Goal: Answer question/provide support

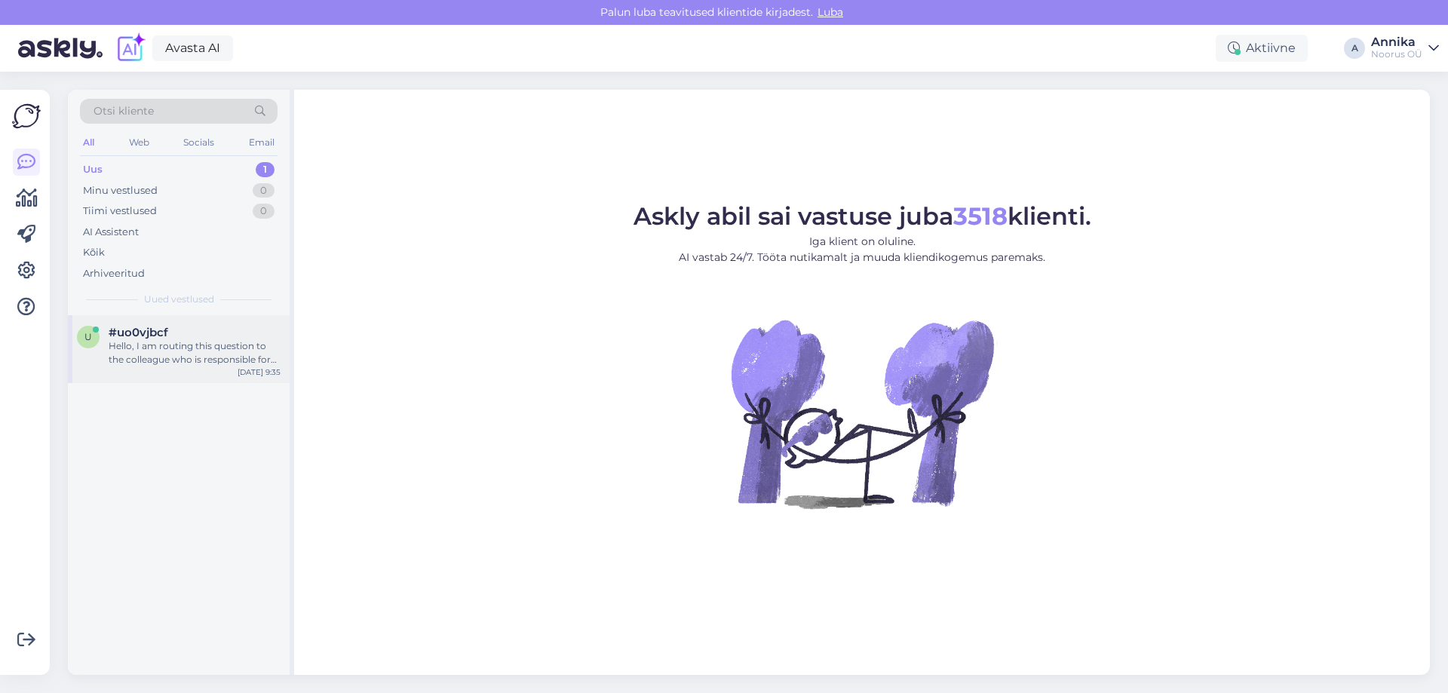
click at [209, 348] on div "Hello, I am routing this question to the colleague who is responsible for this …" at bounding box center [195, 352] width 172 height 27
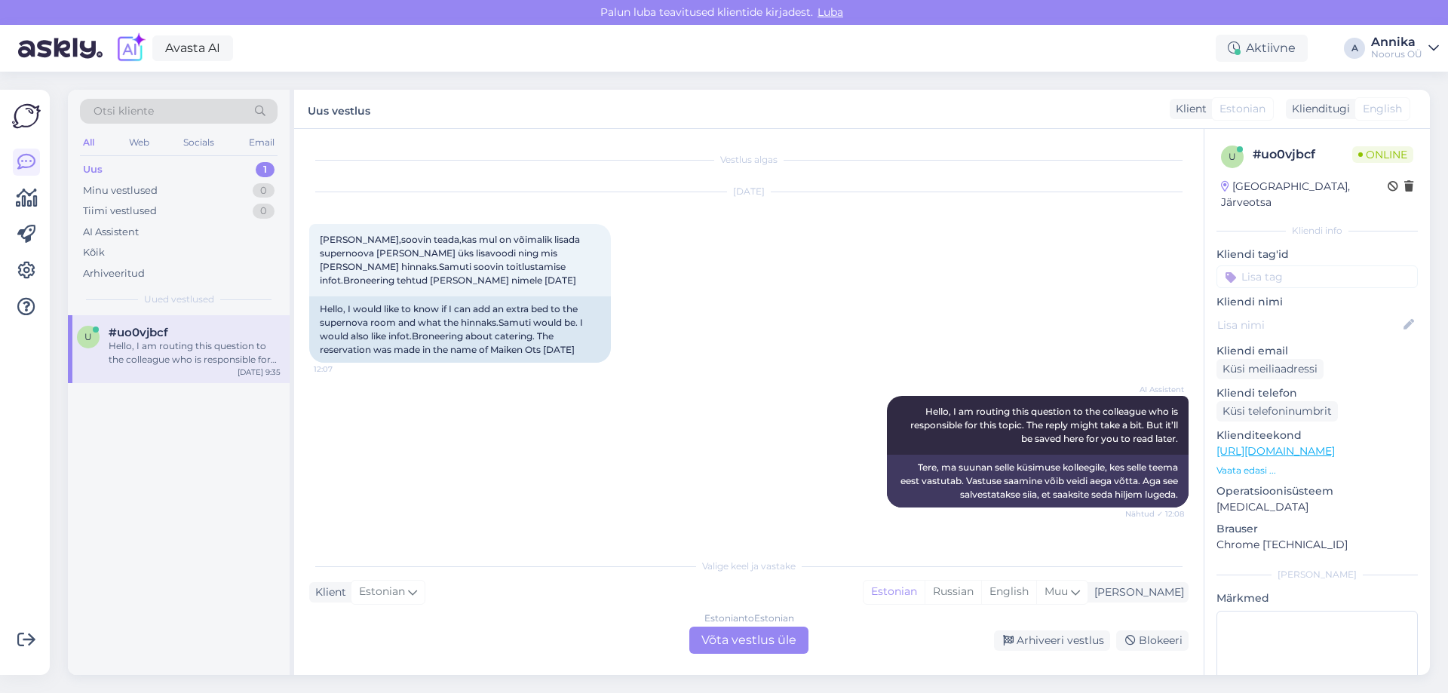
scroll to position [1387, 0]
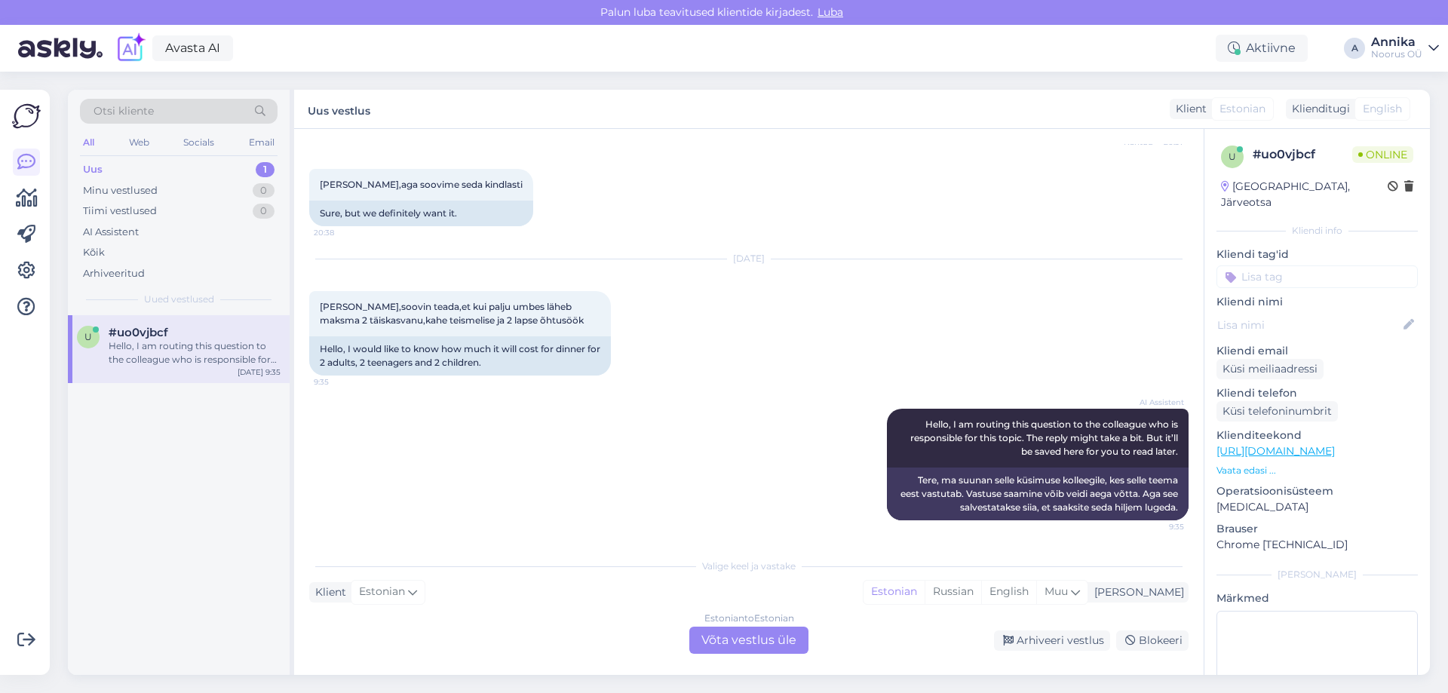
click at [748, 621] on div "Estonian to Estonian" at bounding box center [749, 619] width 90 height 14
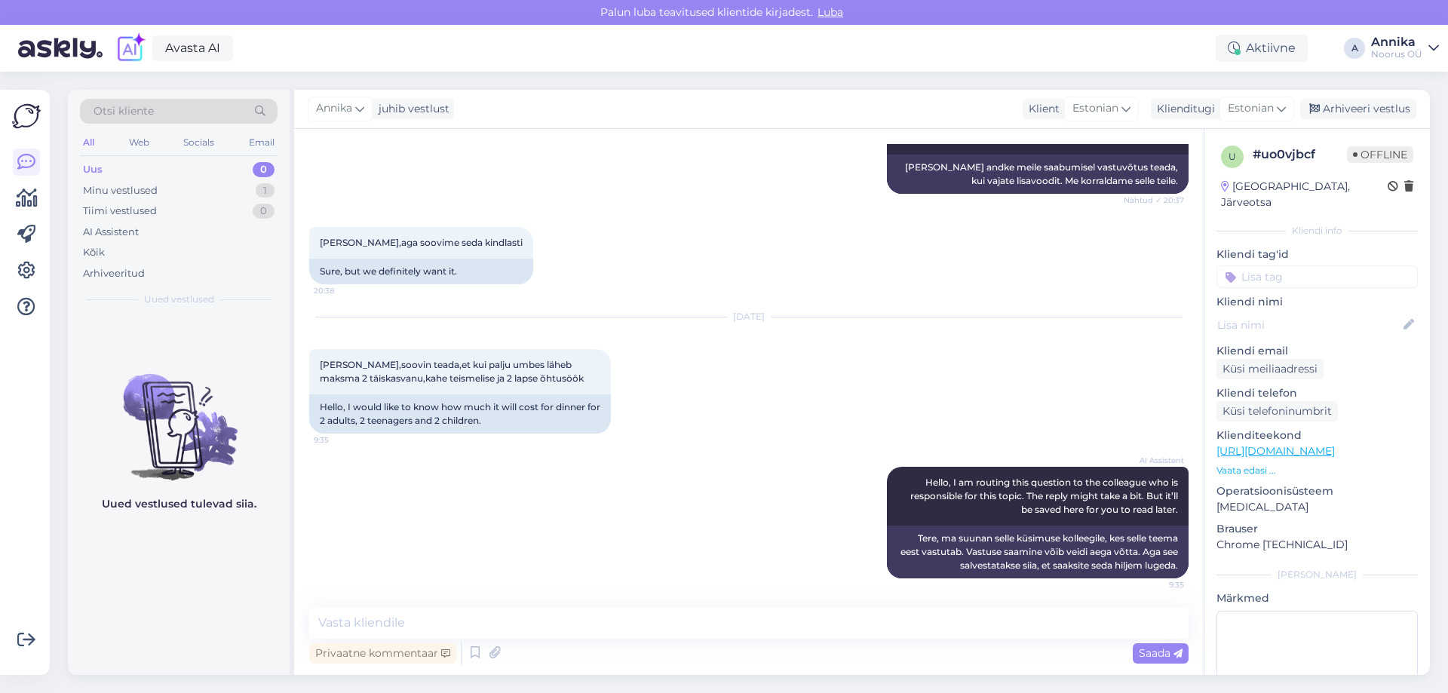
scroll to position [1330, 0]
click at [453, 620] on textarea at bounding box center [748, 623] width 879 height 32
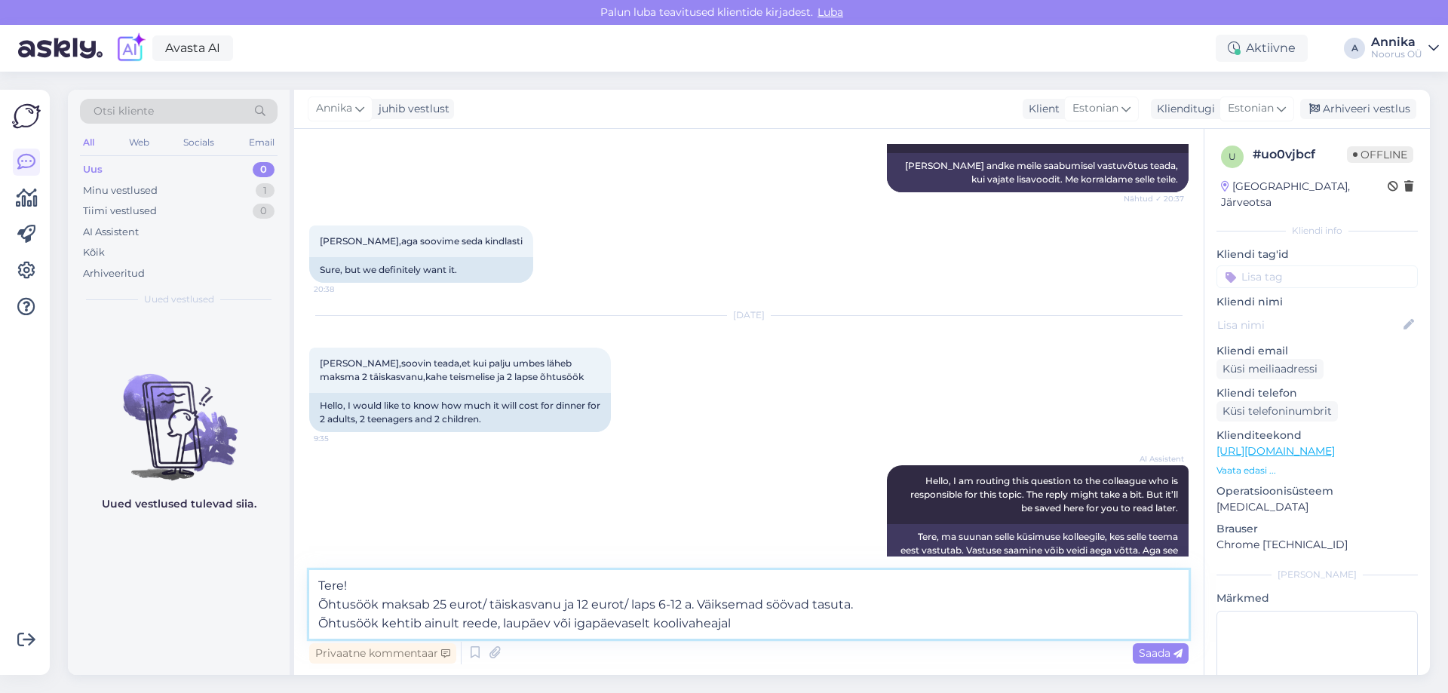
type textarea "Tere! Õhtusöök maksab 25 eurot/ täiskasvanu ja 12 eurot/ laps 6-12 a. Väiksemad…"
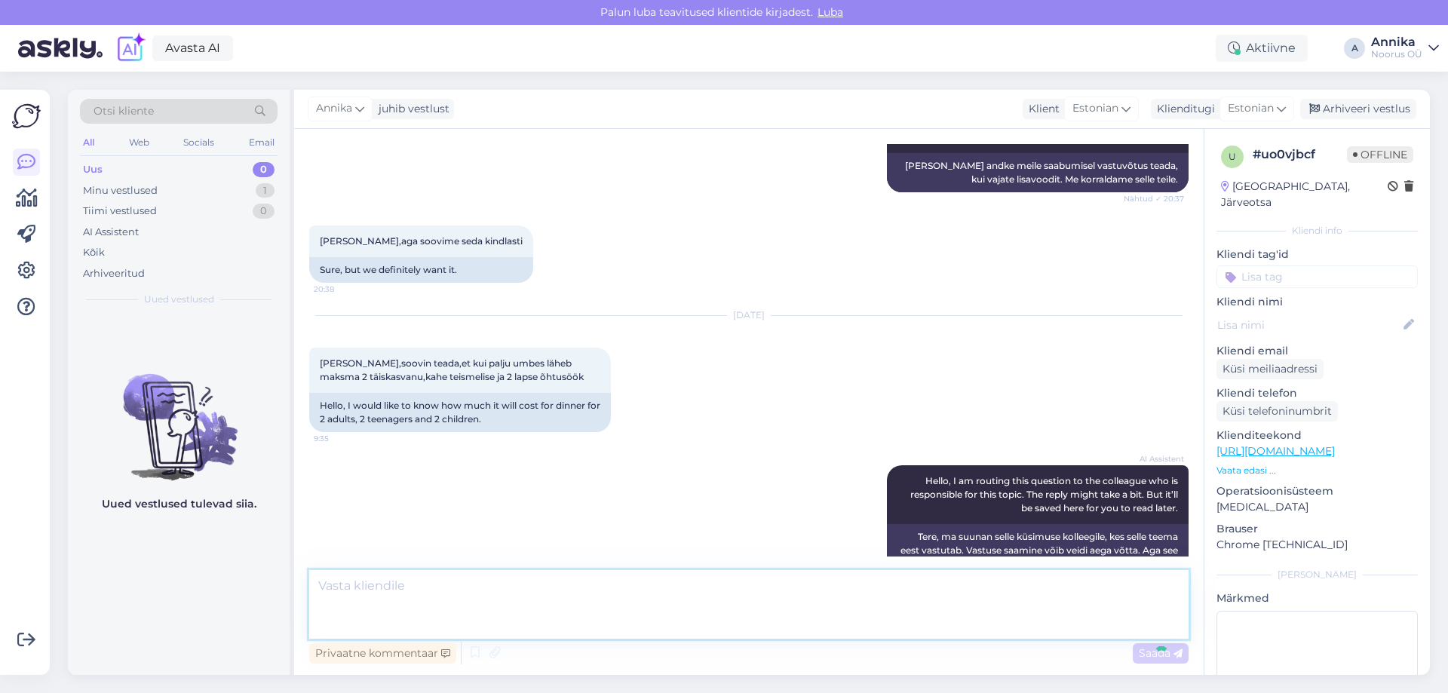
scroll to position [1450, 0]
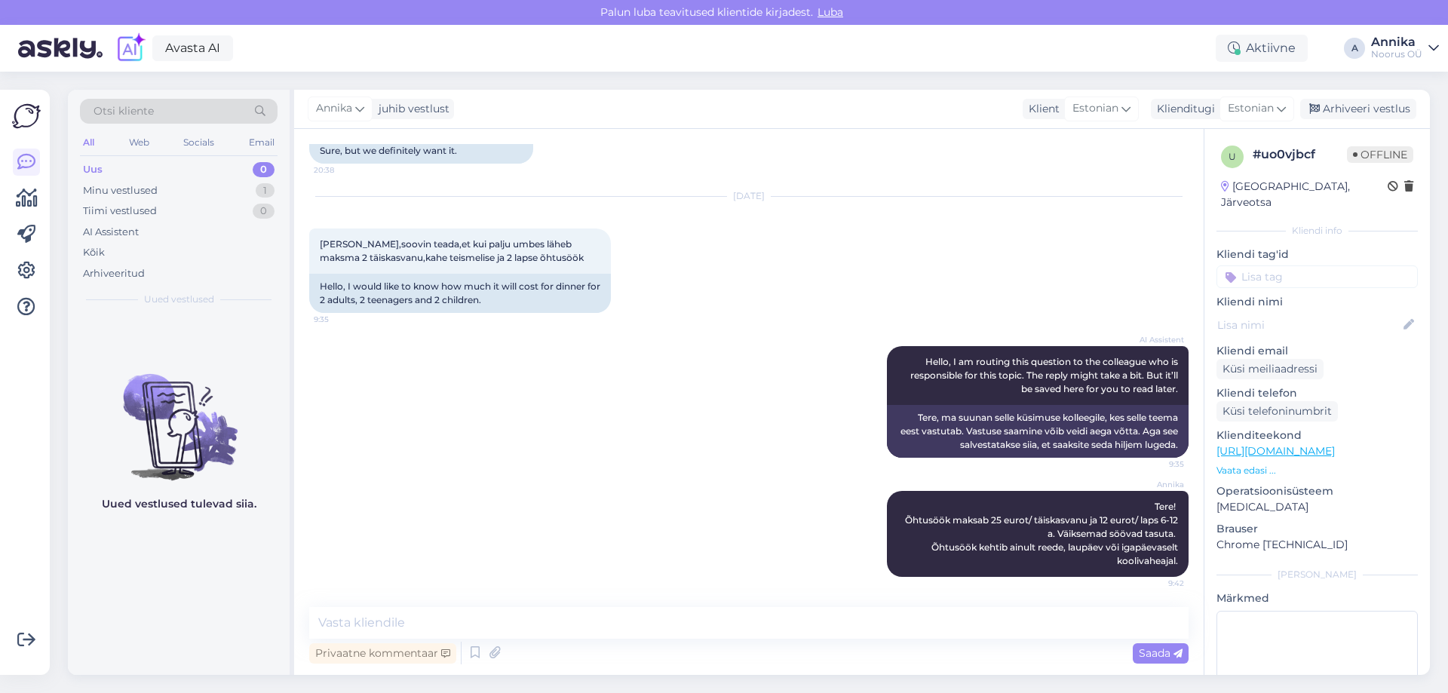
drag, startPoint x: 532, startPoint y: 363, endPoint x: 596, endPoint y: 272, distance: 110.5
click at [532, 358] on div "AI Assistent Hello, I am routing this question to the colleague who is responsi…" at bounding box center [748, 402] width 879 height 145
click at [1327, 100] on div "Arhiveeri vestlus" at bounding box center [1358, 109] width 116 height 20
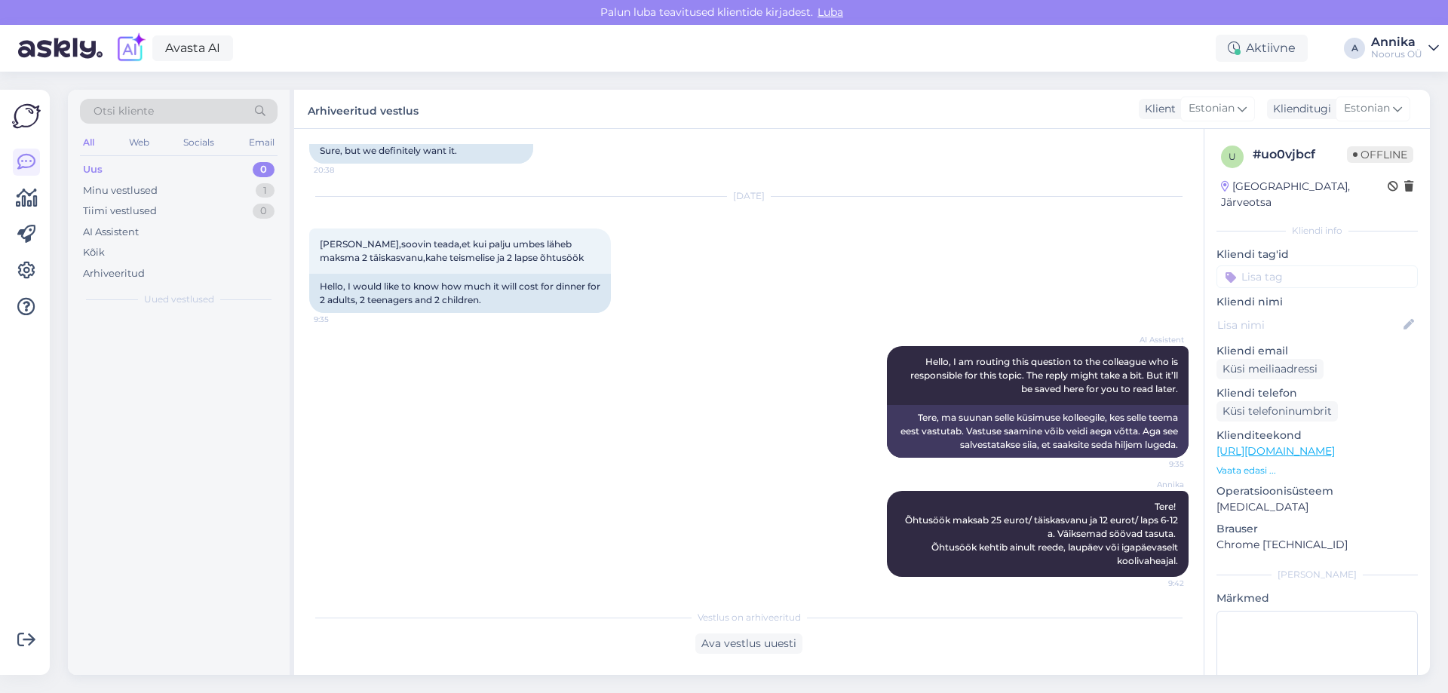
scroll to position [1455, 0]
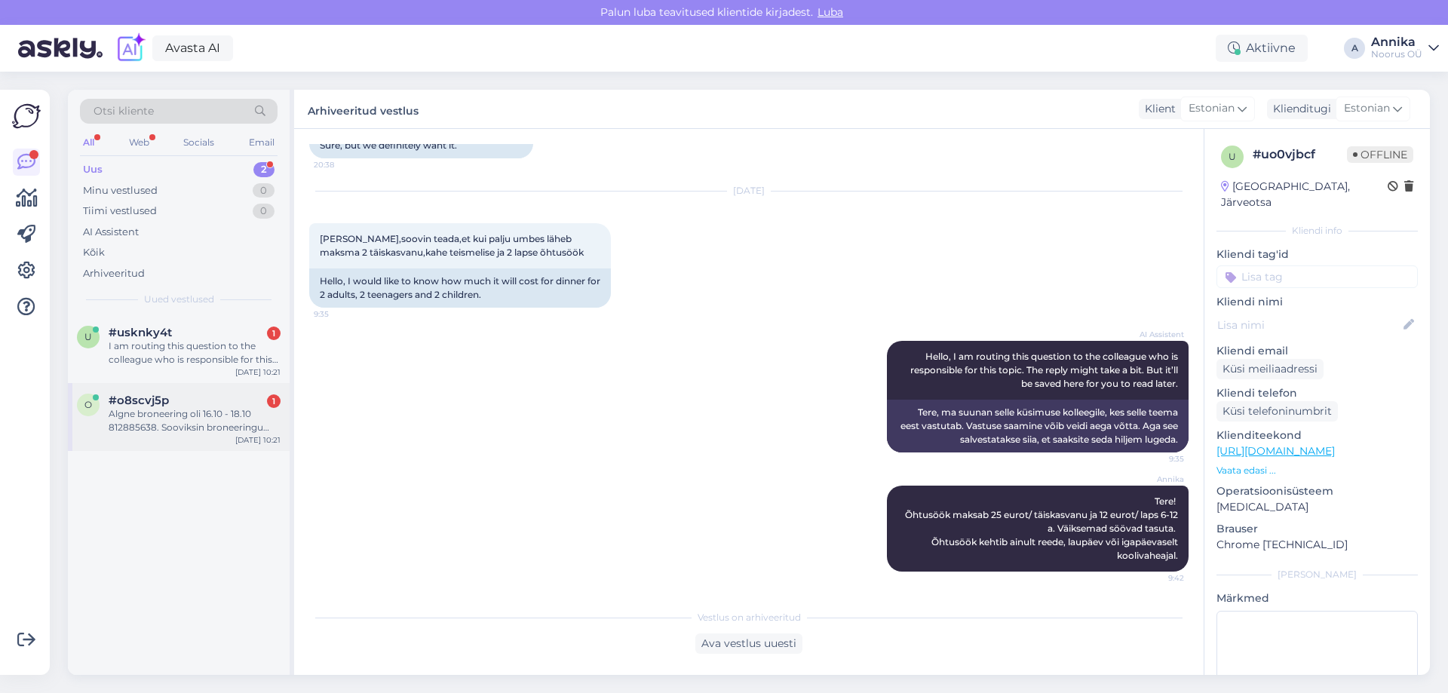
click at [215, 427] on div "Algne broneering oli 16.10 - 18.10 812885638. Sooviksin broneeringu muuta järgn…" at bounding box center [195, 420] width 172 height 27
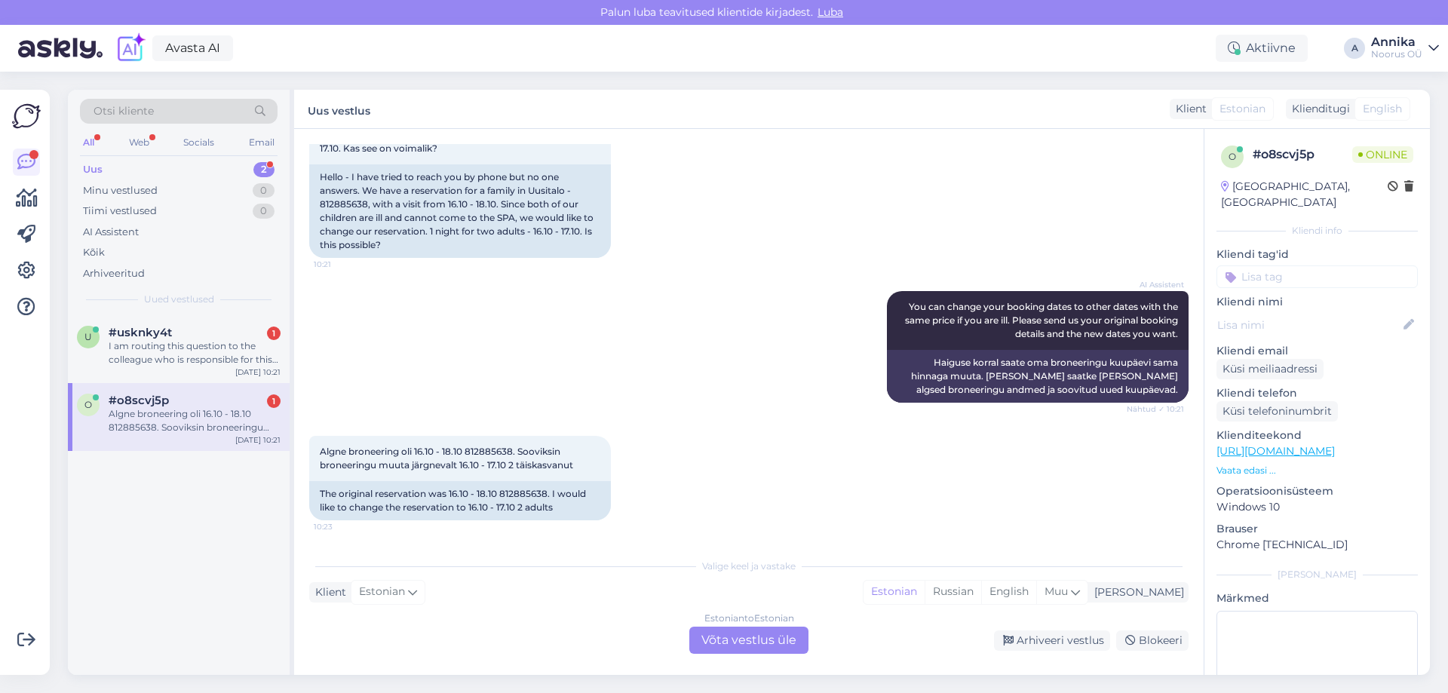
scroll to position [159, 0]
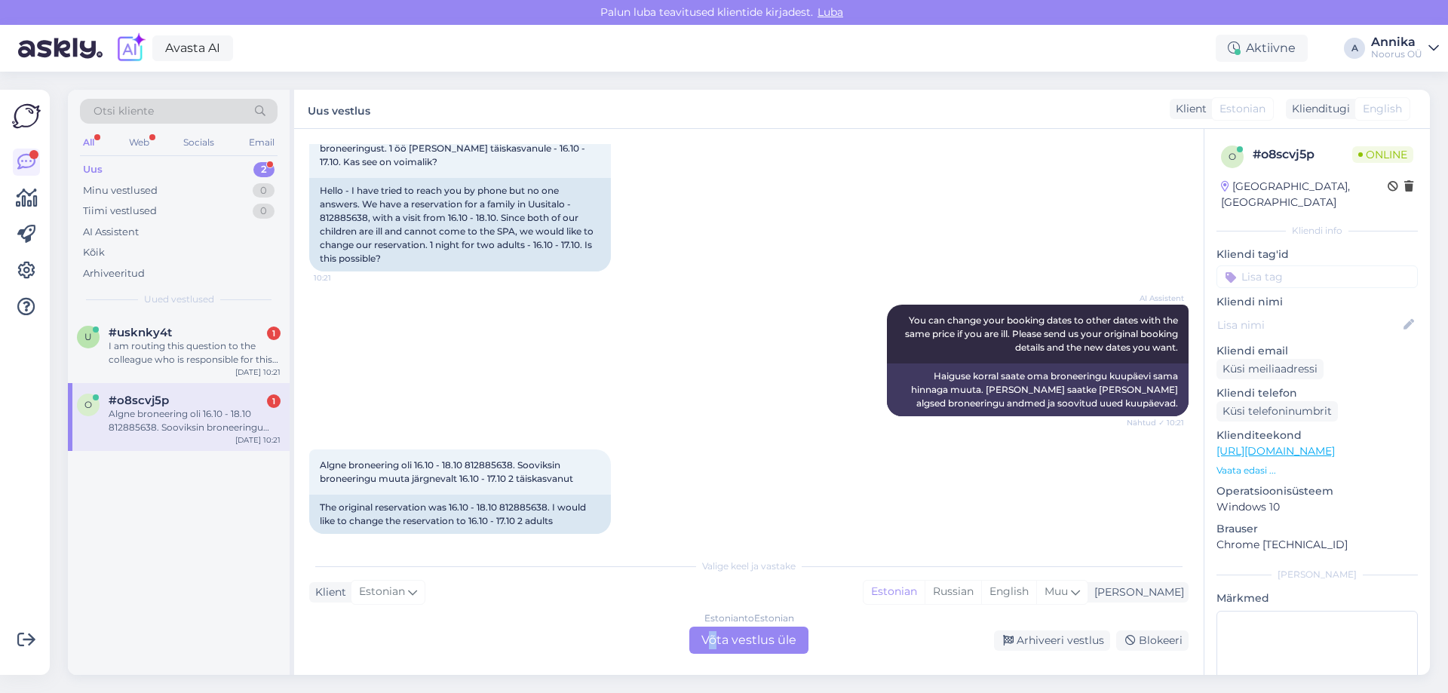
click at [714, 634] on div "Estonian to Estonian Võta vestlus üle" at bounding box center [748, 640] width 119 height 27
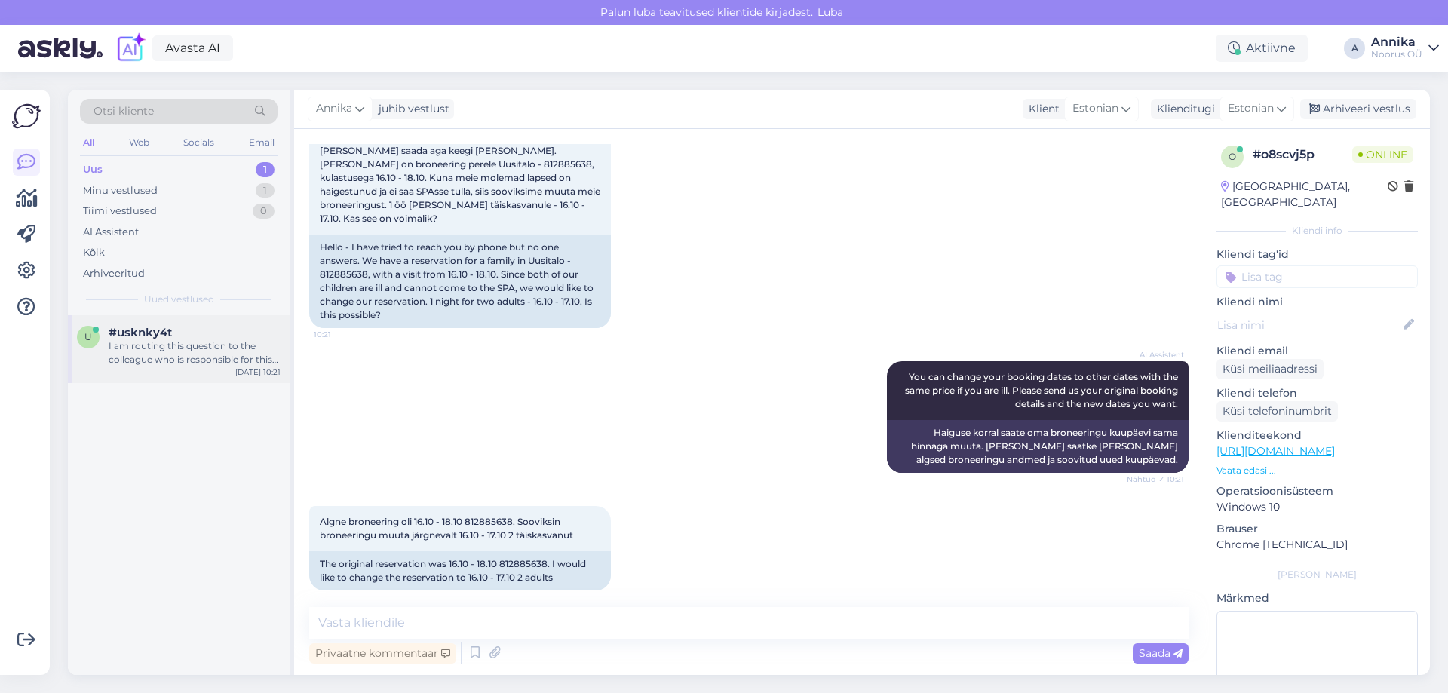
click at [164, 336] on span "#usknky4t" at bounding box center [140, 333] width 63 height 14
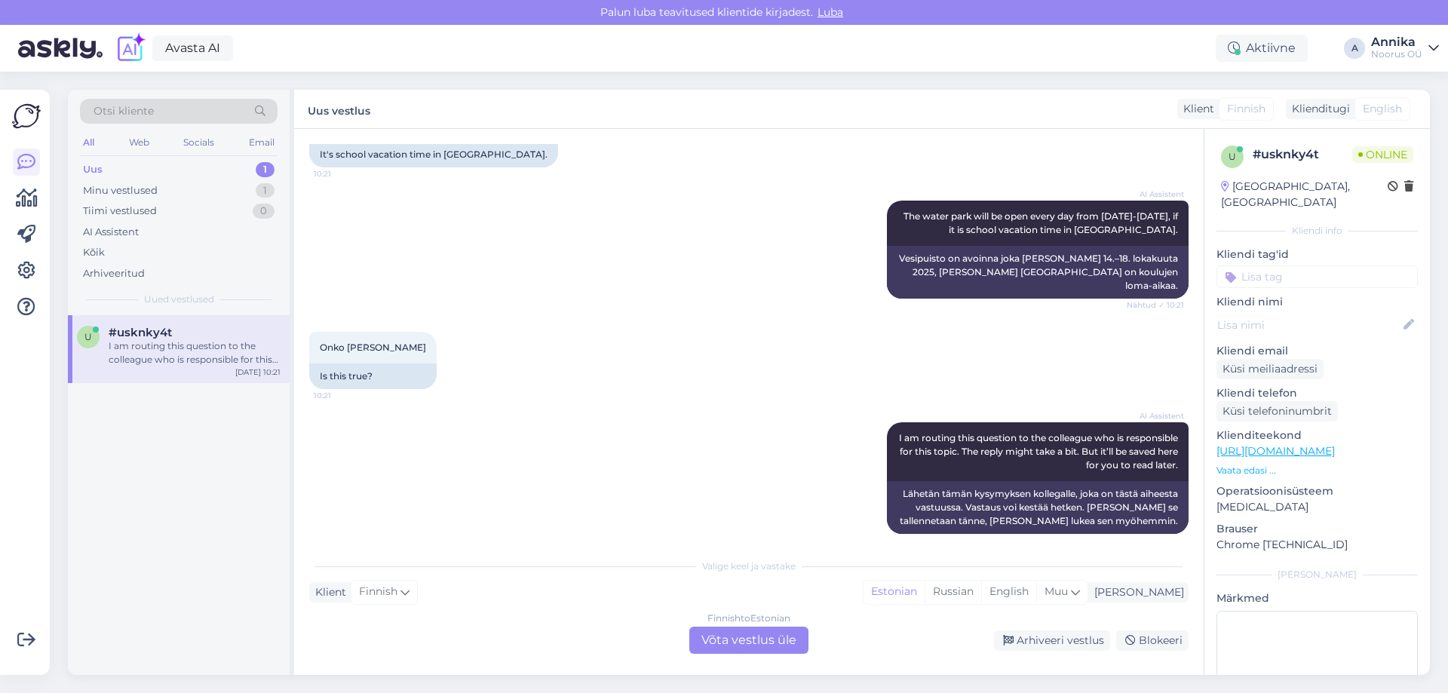
click at [750, 629] on div "Finnish to Estonian Võta vestlus üle" at bounding box center [748, 640] width 119 height 27
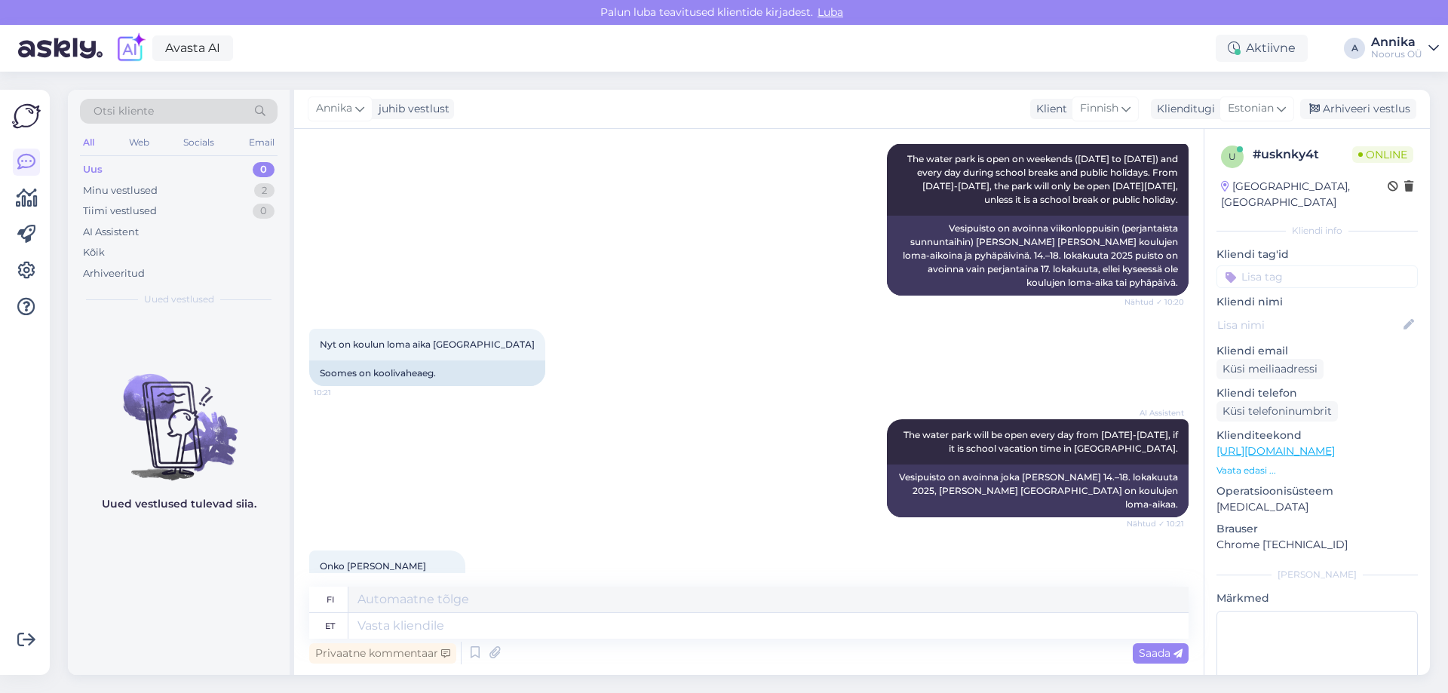
scroll to position [0, 0]
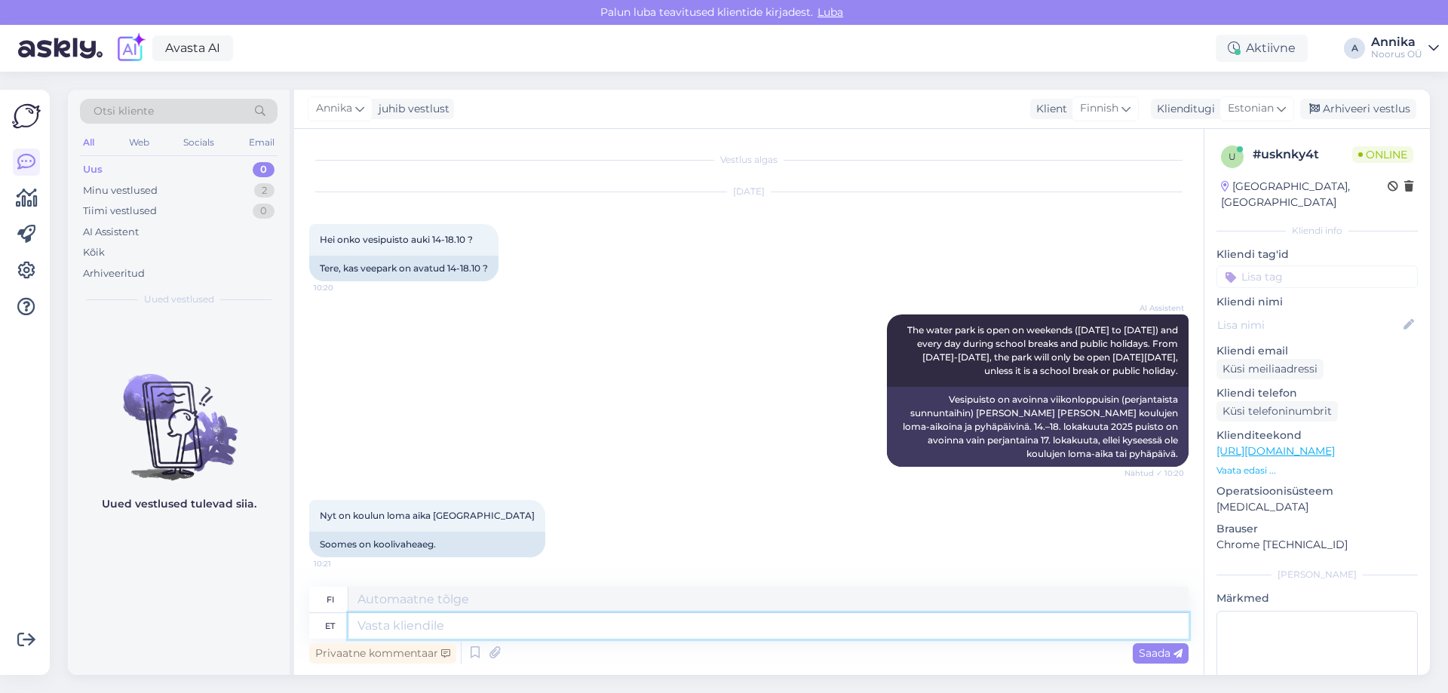
click at [667, 633] on textarea at bounding box center [768, 626] width 840 height 26
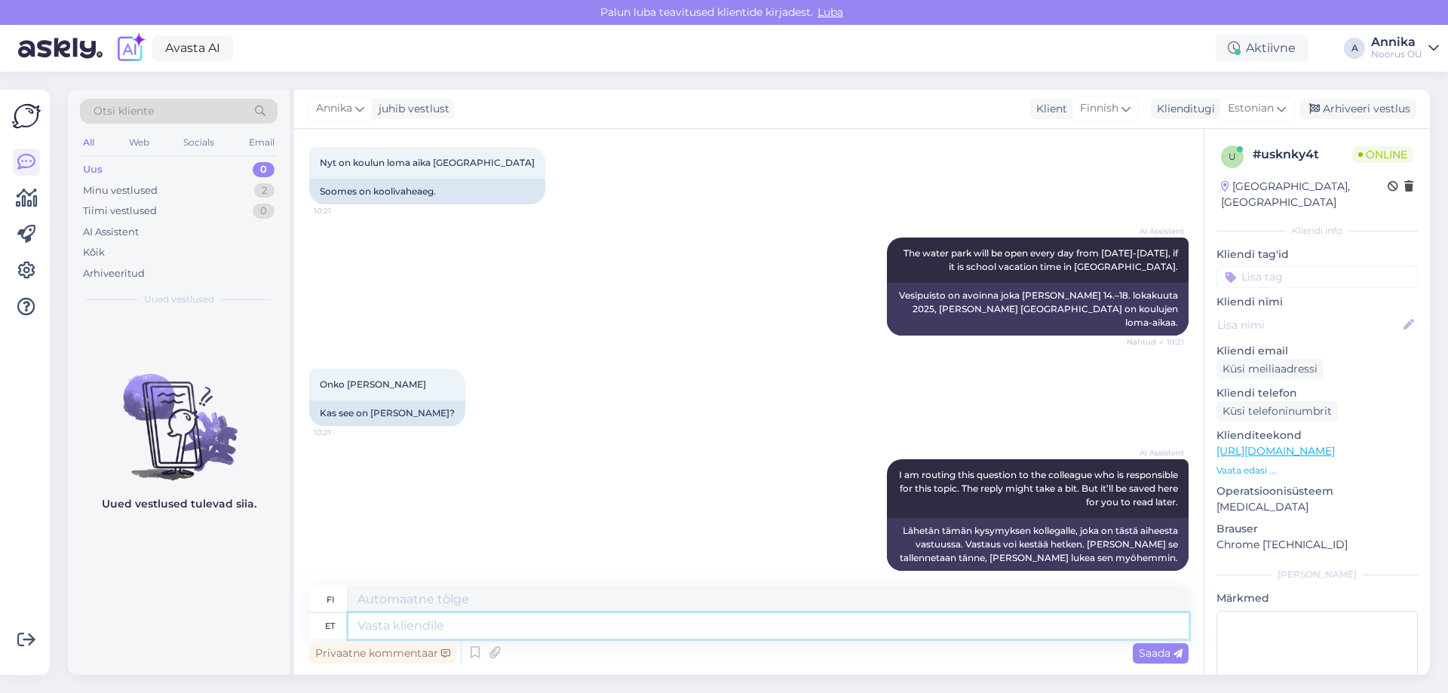
scroll to position [354, 0]
type textarea "T"
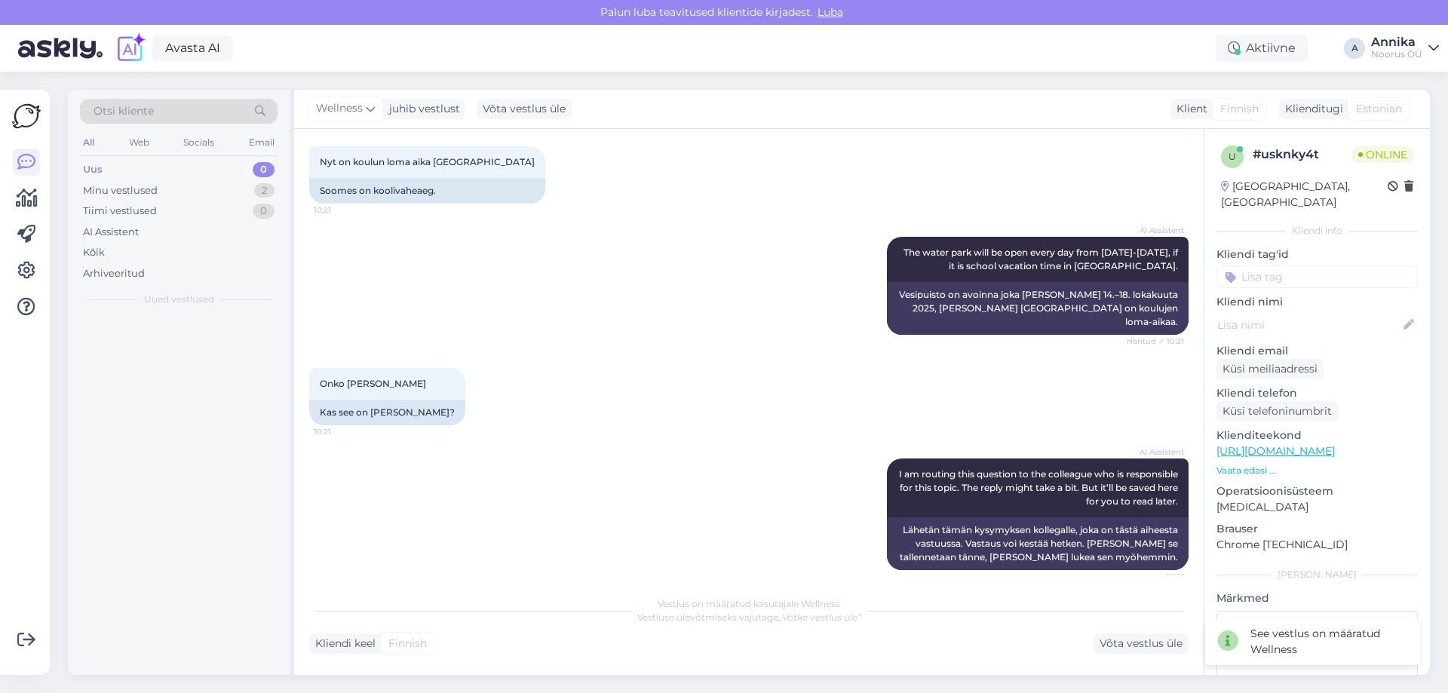
scroll to position [352, 0]
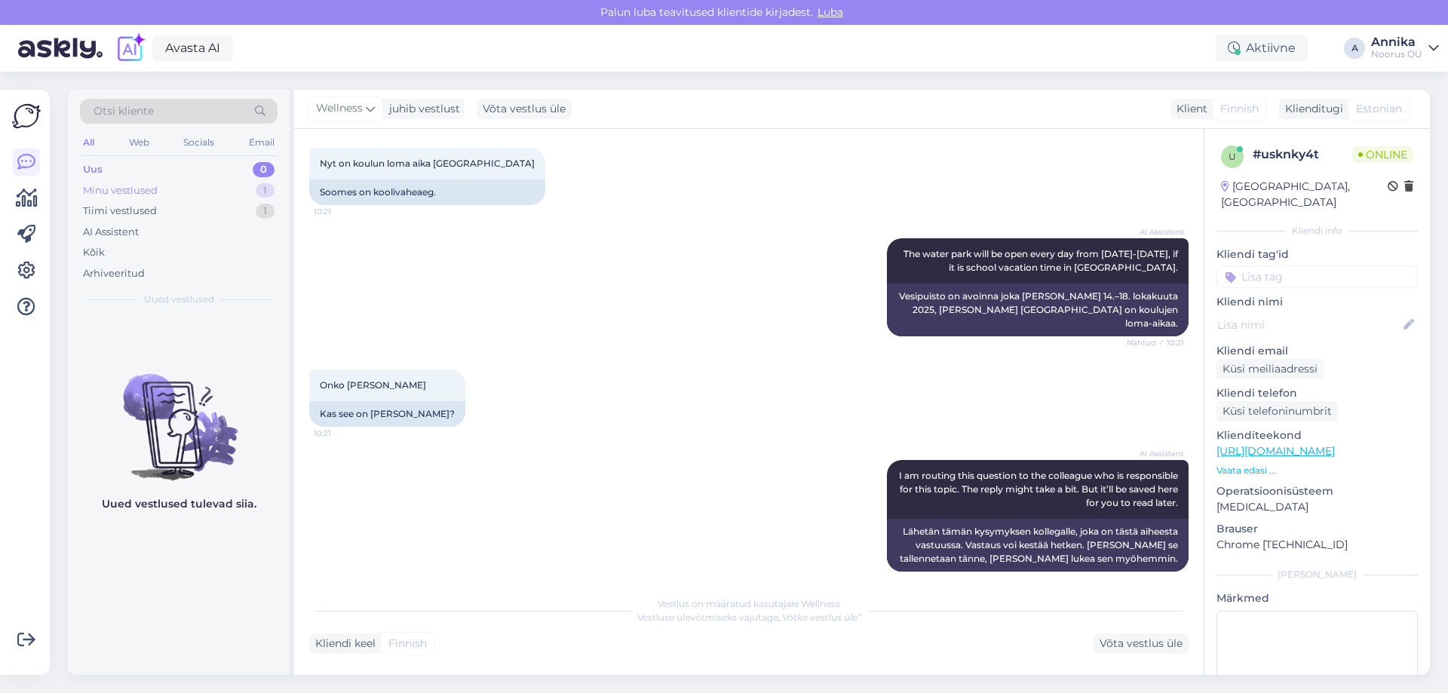
click at [219, 185] on div "Minu vestlused 1" at bounding box center [179, 190] width 198 height 21
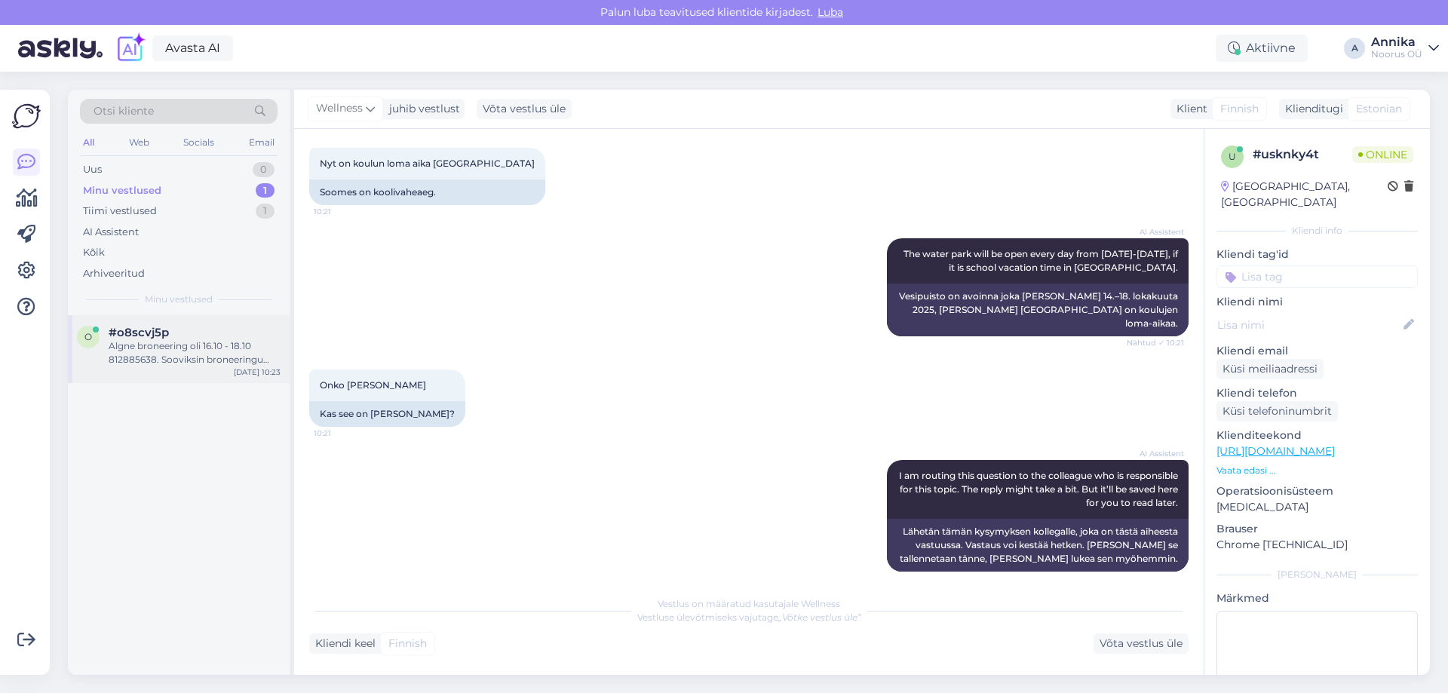
click at [137, 353] on div "Algne broneering oli 16.10 - 18.10 812885638. Sooviksin broneeringu muuta järgn…" at bounding box center [195, 352] width 172 height 27
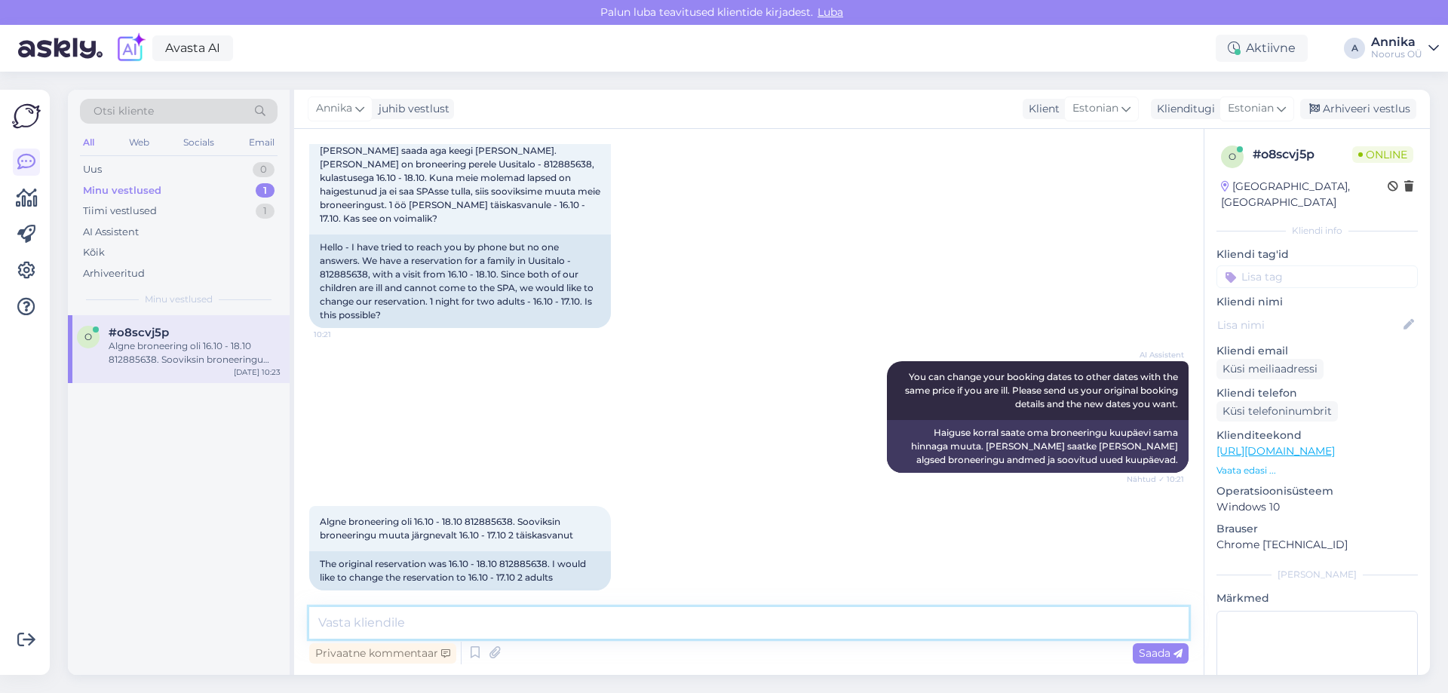
drag, startPoint x: 399, startPoint y: 627, endPoint x: 411, endPoint y: 594, distance: 35.3
click at [399, 626] on textarea at bounding box center [748, 623] width 879 height 32
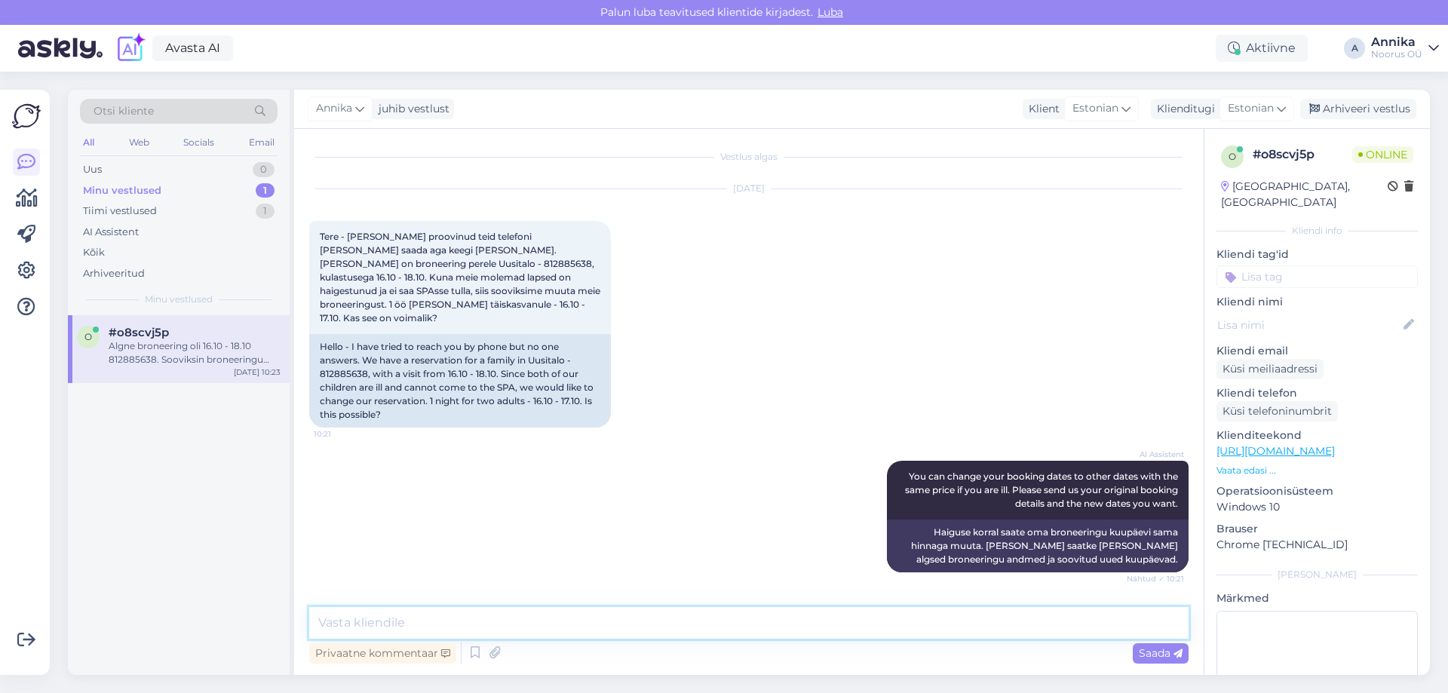
scroll to position [0, 0]
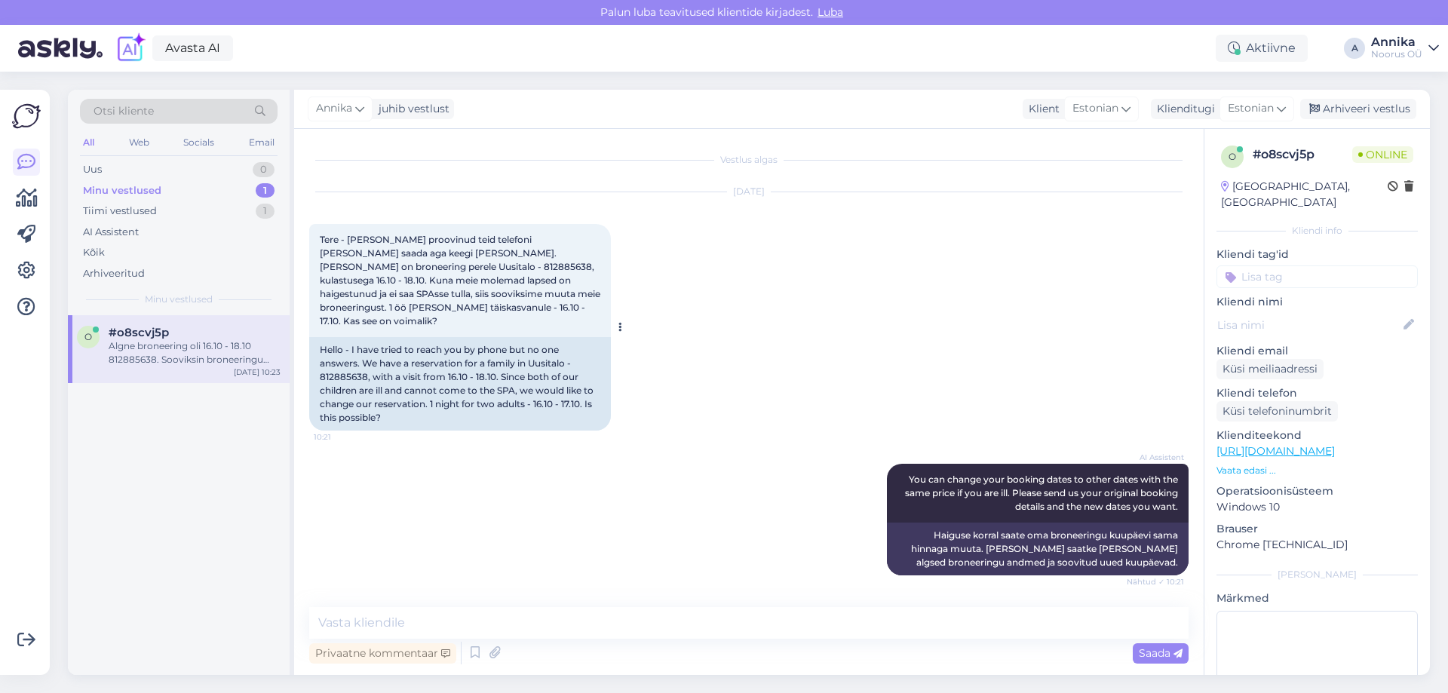
click at [543, 250] on span "Tere - [PERSON_NAME] proovinud teid telefoni [PERSON_NAME] saada aga keegi [PER…" at bounding box center [461, 280] width 283 height 93
copy span "812885638"
click at [442, 624] on textarea at bounding box center [748, 623] width 879 height 32
click at [345, 616] on textarea "Tere!" at bounding box center [748, 614] width 879 height 50
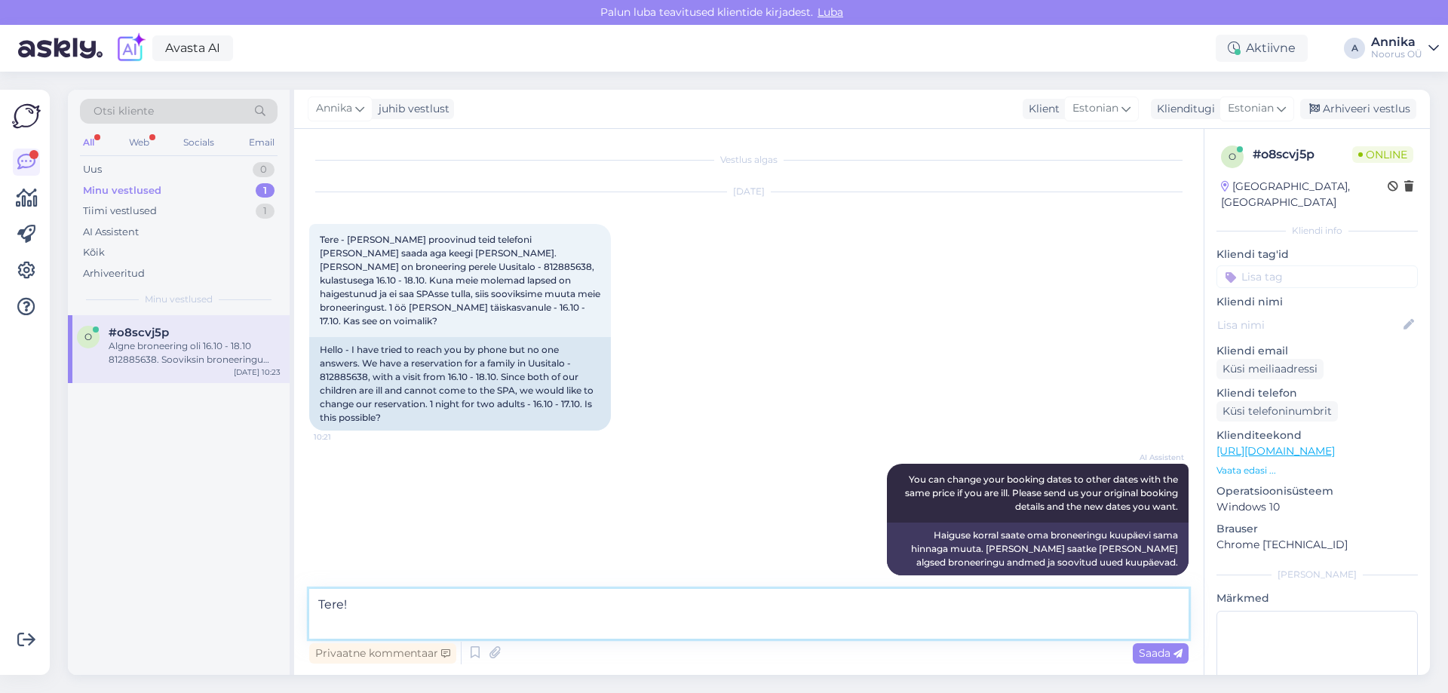
click at [364, 597] on textarea "Tere!" at bounding box center [748, 614] width 879 height 50
drag, startPoint x: 373, startPoint y: 630, endPoint x: 382, endPoint y: 605, distance: 26.2
click at [373, 630] on textarea "Tere!" at bounding box center [748, 614] width 879 height 50
drag, startPoint x: 350, startPoint y: 607, endPoint x: 347, endPoint y: 621, distance: 13.9
click at [350, 607] on textarea "Tere!" at bounding box center [748, 614] width 879 height 50
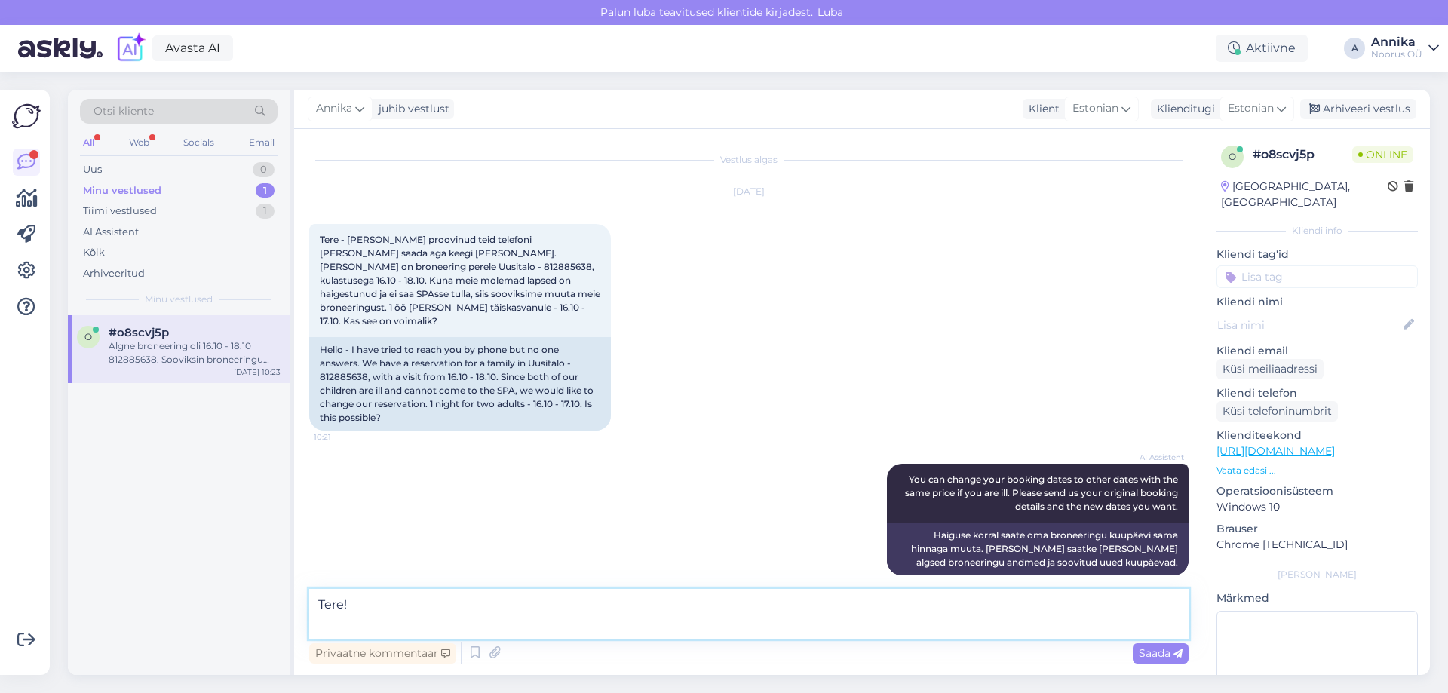
click at [347, 621] on textarea "Tere!" at bounding box center [748, 614] width 879 height 50
type textarea "Tere! Kas Soovite majutuda samas toas?"
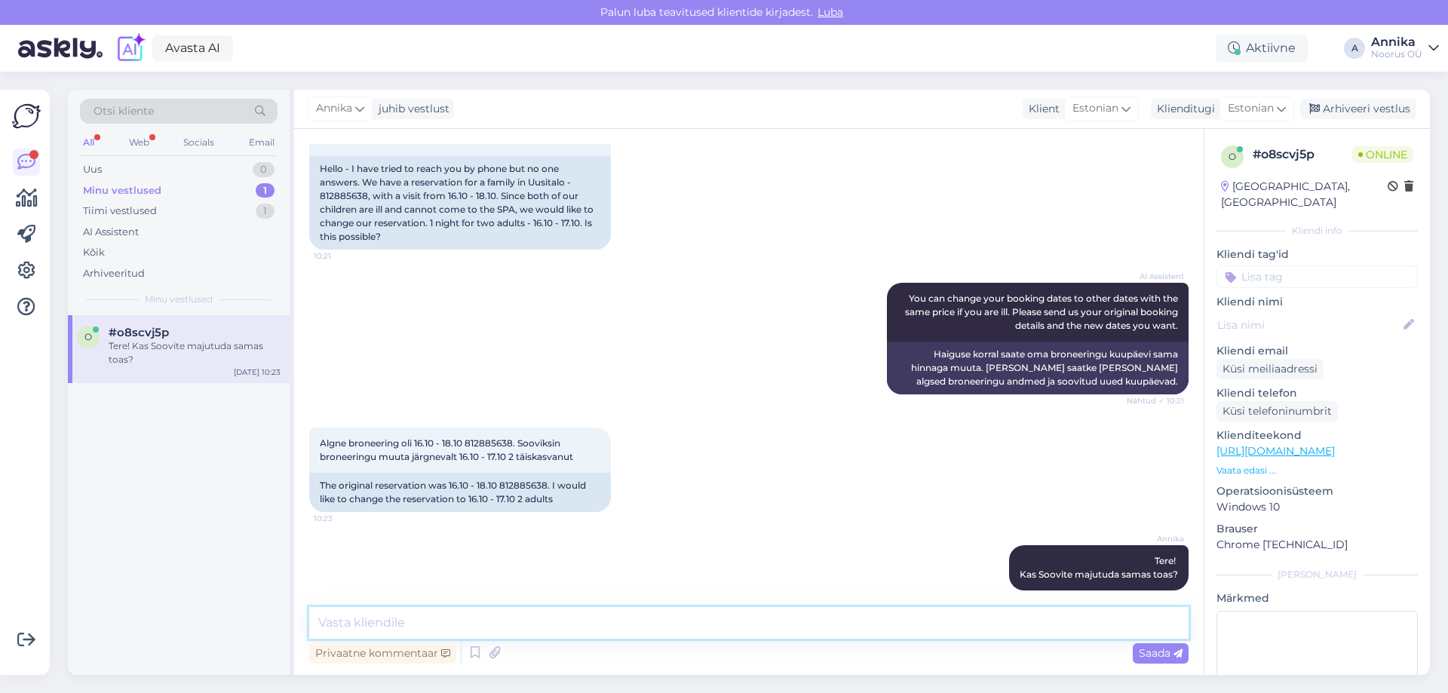
click at [577, 614] on textarea at bounding box center [748, 623] width 879 height 32
click at [393, 304] on div "AI Assistent You can change your booking dates to other dates with the same pri…" at bounding box center [748, 338] width 879 height 145
click at [187, 212] on div "Tiimi vestlused 1" at bounding box center [179, 211] width 198 height 21
click at [192, 339] on div "#usknky4t" at bounding box center [195, 333] width 172 height 14
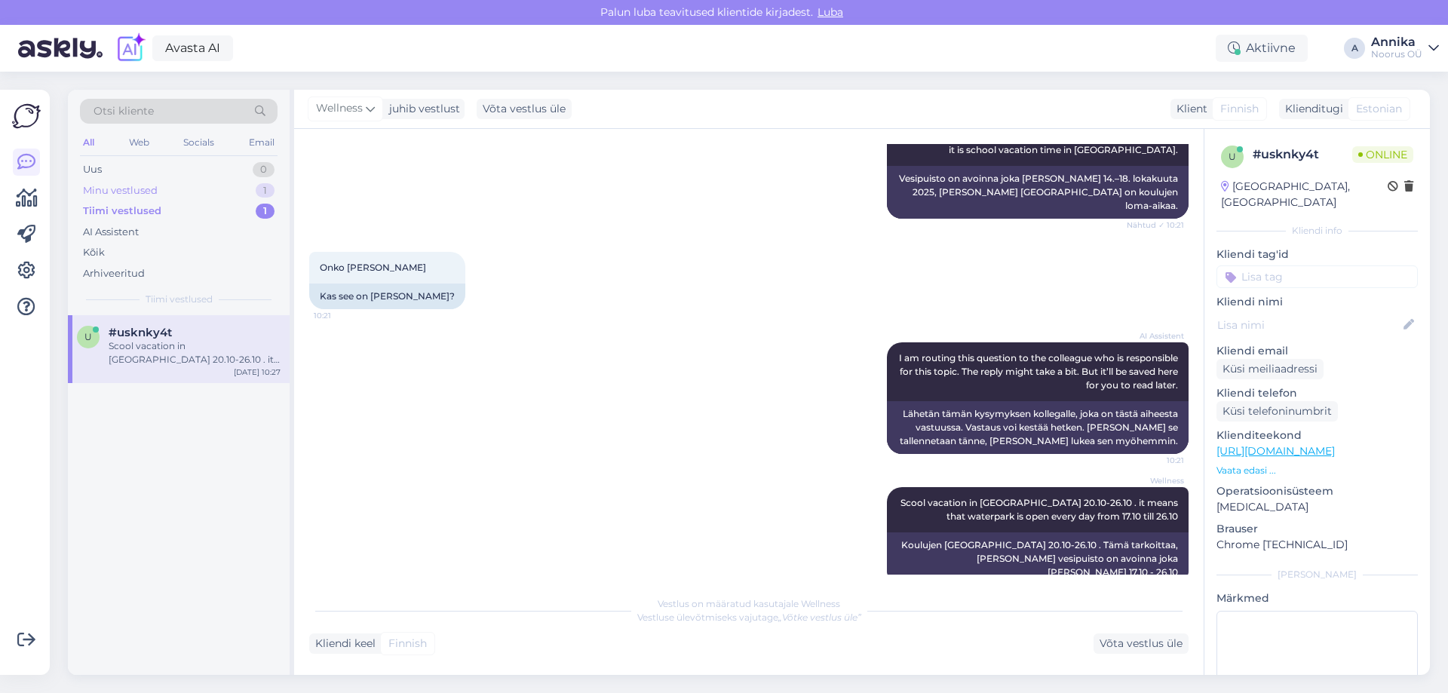
click at [192, 198] on div "Minu vestlused 1" at bounding box center [179, 190] width 198 height 21
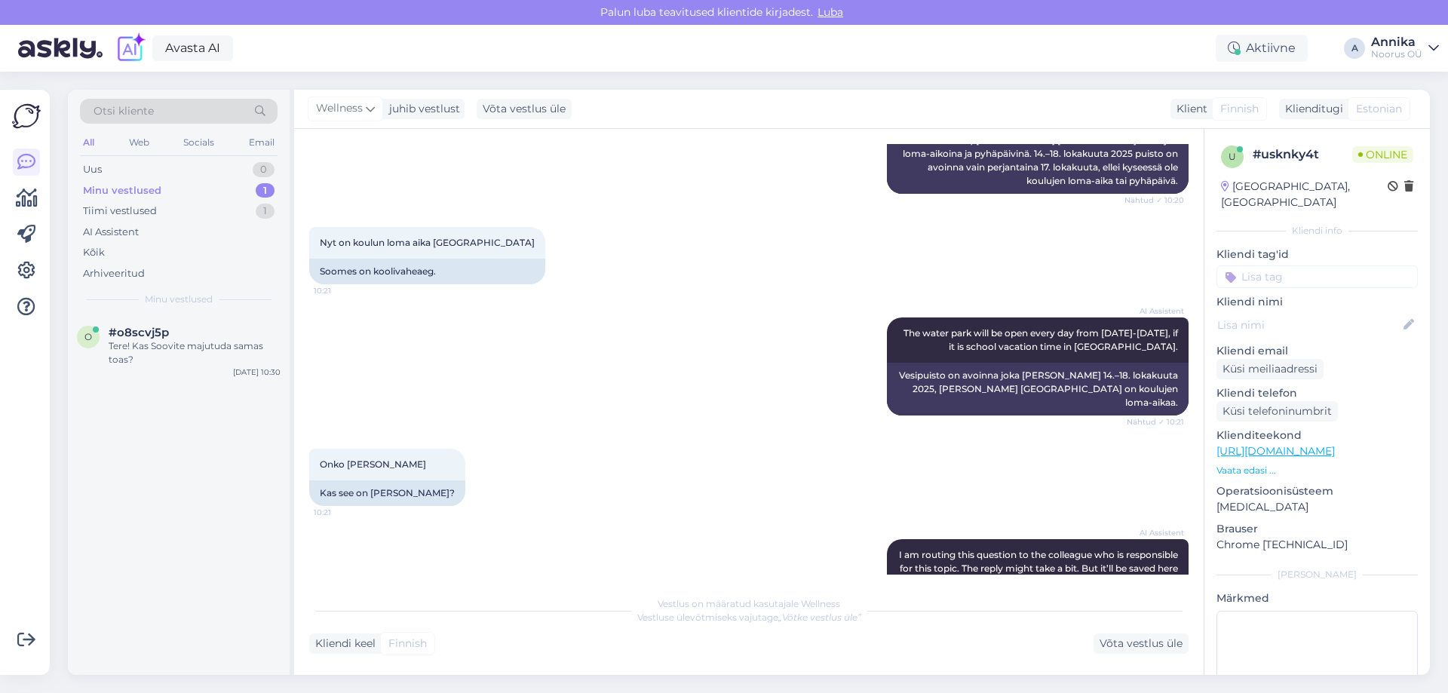
scroll to position [244, 0]
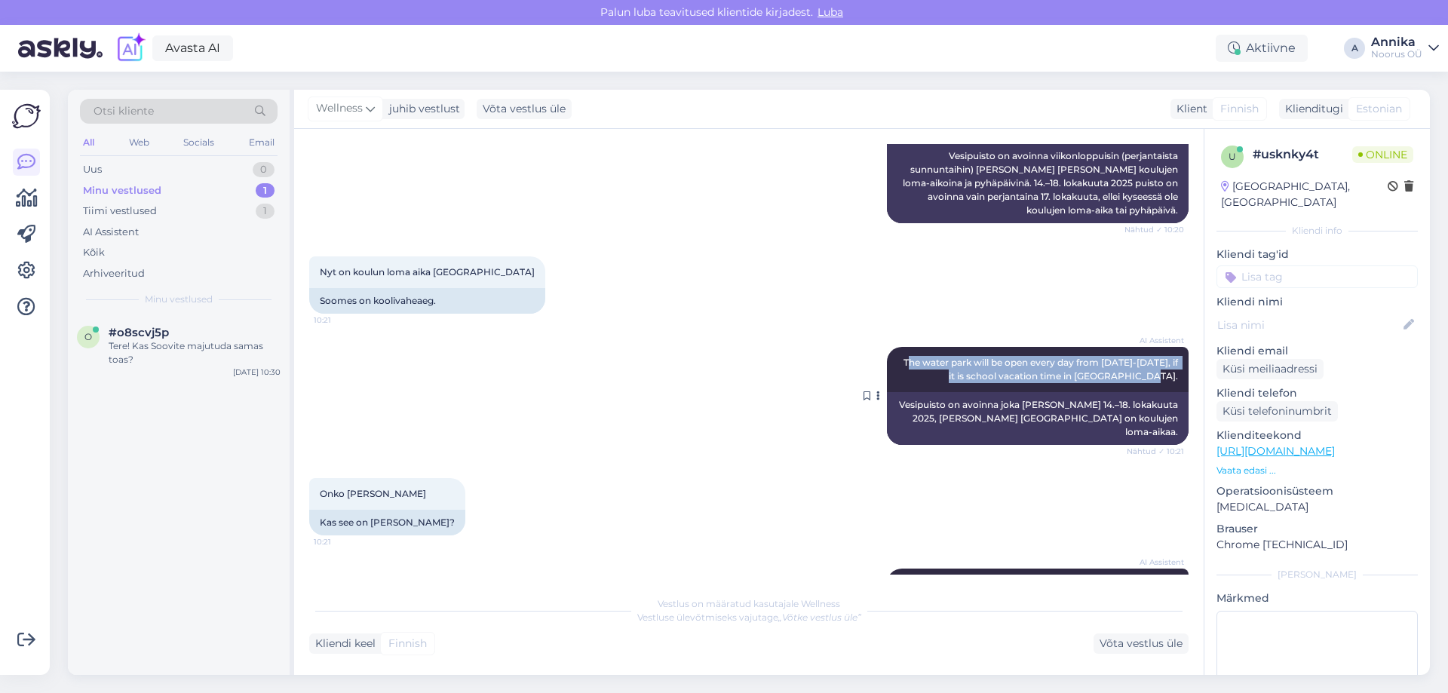
drag, startPoint x: 930, startPoint y: 355, endPoint x: 1168, endPoint y: 376, distance: 239.3
click at [1168, 376] on div "AI Assistent The water park will be open every day from [DATE]-[DATE], if it is…" at bounding box center [1038, 369] width 302 height 45
drag, startPoint x: 887, startPoint y: 364, endPoint x: 895, endPoint y: 364, distance: 8.3
click at [890, 364] on div "AI Assistent The water park will be open every day from [DATE]-[DATE], if it is…" at bounding box center [1038, 369] width 302 height 45
drag, startPoint x: 903, startPoint y: 362, endPoint x: 1172, endPoint y: 380, distance: 269.8
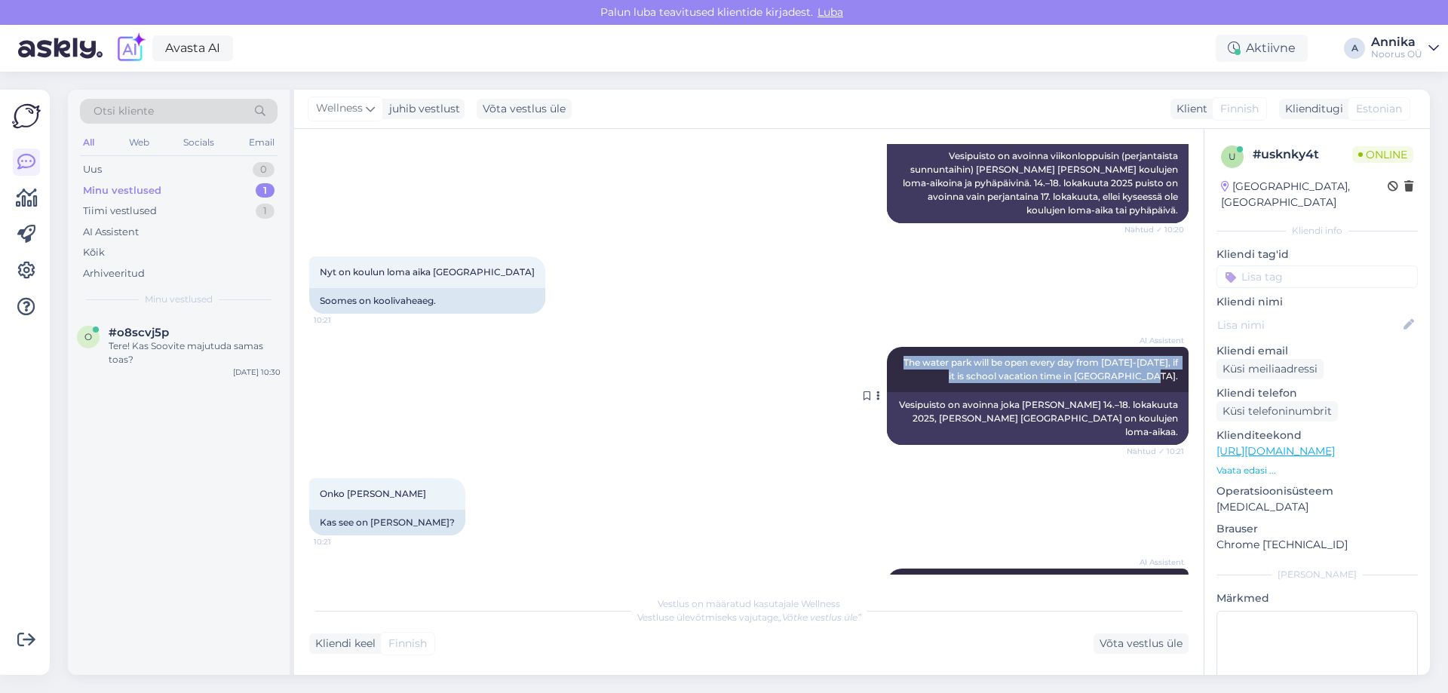
click at [1172, 380] on div "AI Assistent The water park will be open every day from [DATE]-[DATE], if it is…" at bounding box center [1038, 369] width 302 height 45
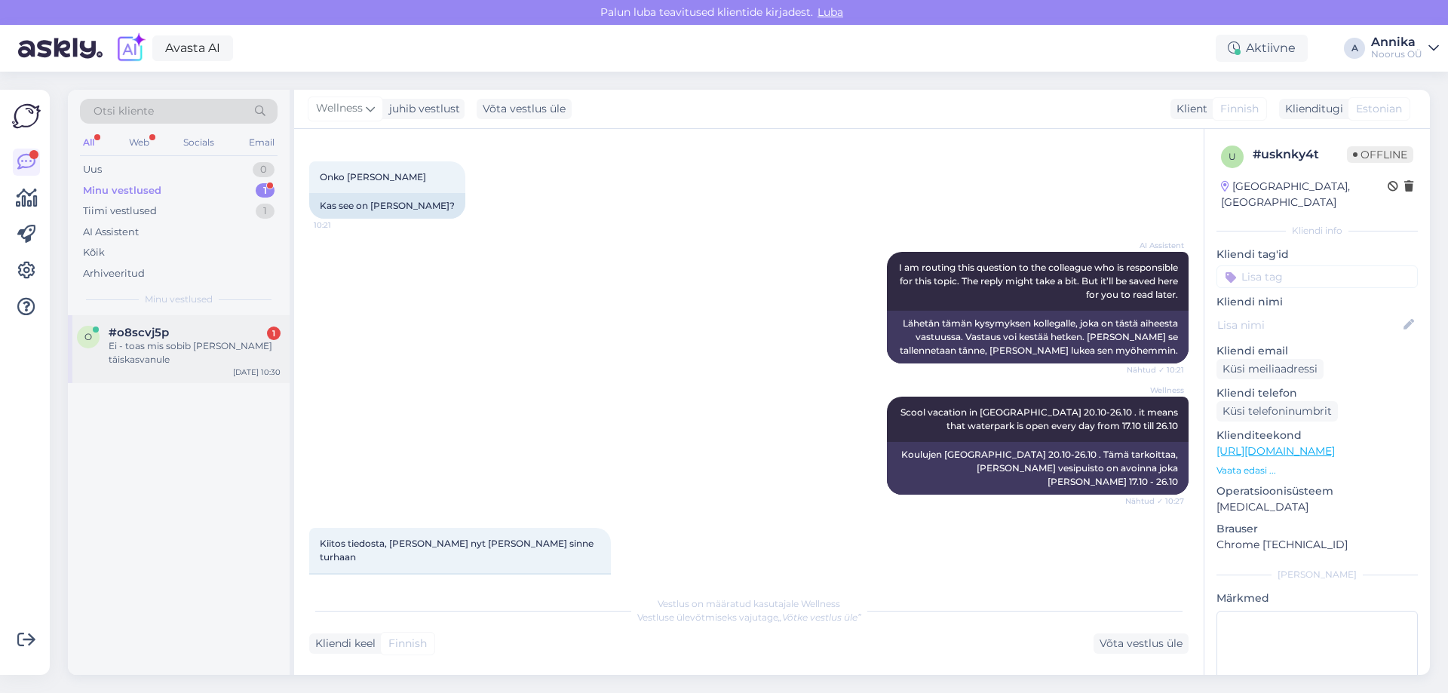
click at [189, 331] on div "#o8scvj5p 1" at bounding box center [195, 333] width 172 height 14
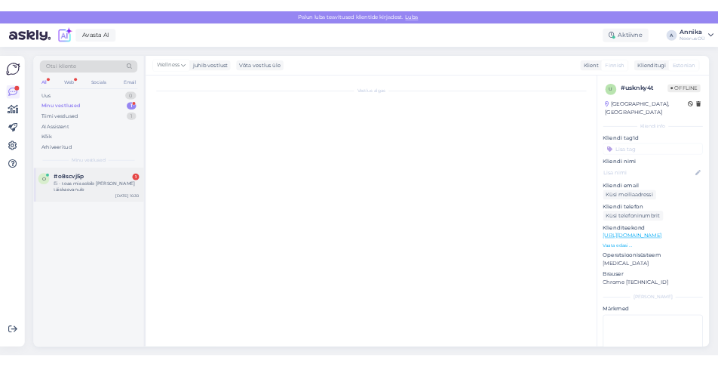
scroll to position [246, 0]
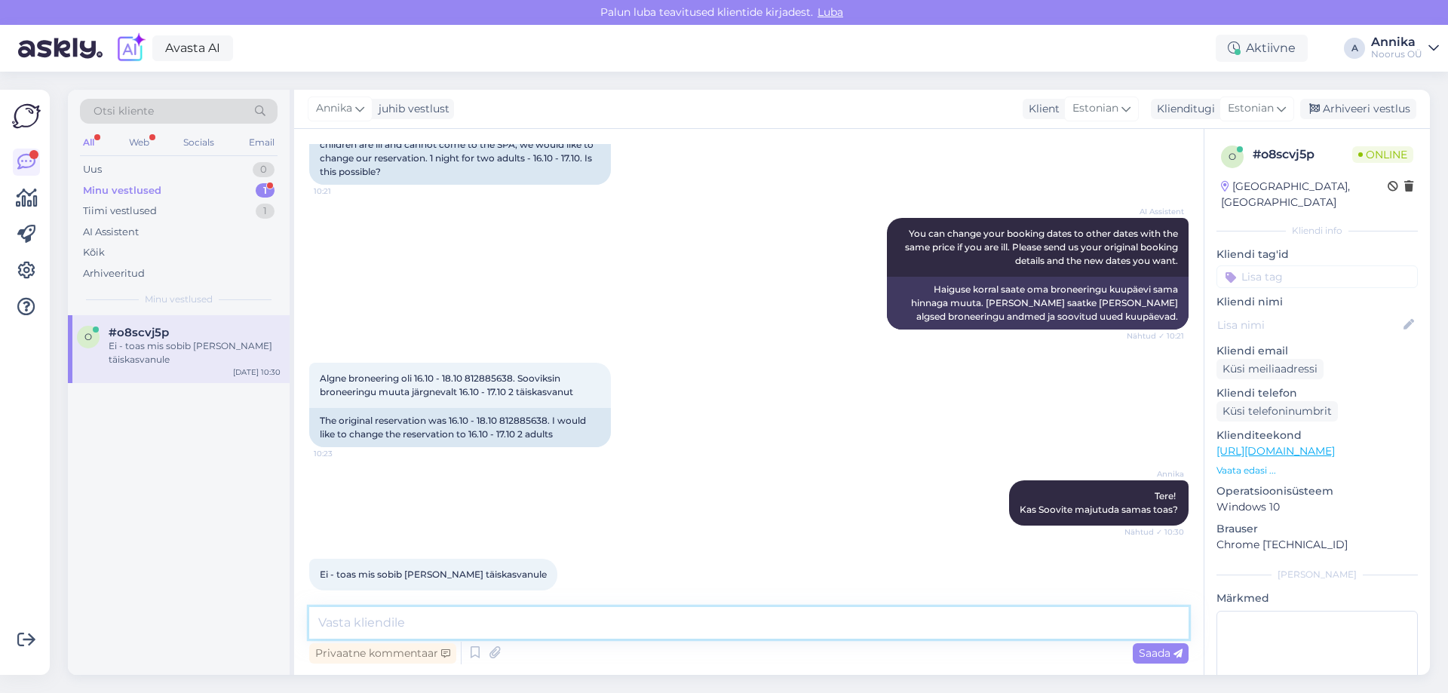
click at [491, 621] on textarea at bounding box center [748, 623] width 879 height 32
click at [494, 622] on textarea at bounding box center [748, 623] width 879 height 32
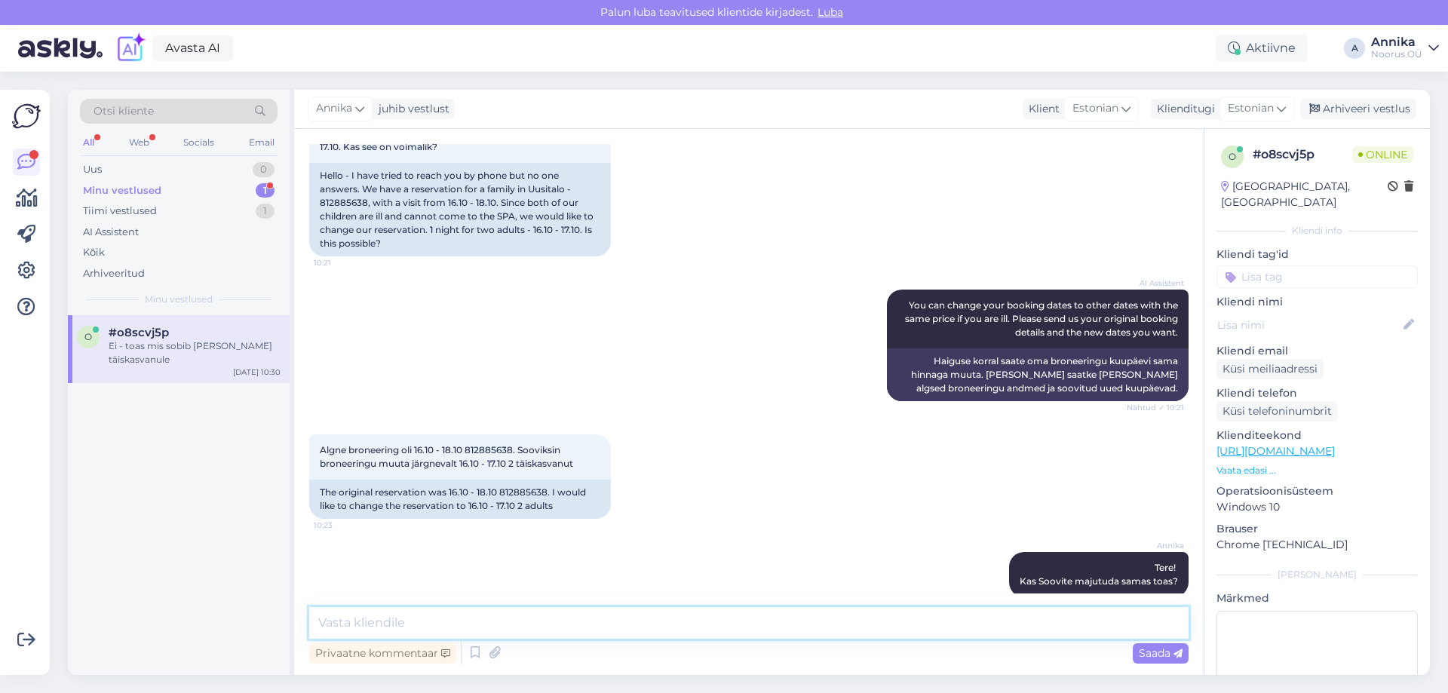
scroll to position [95, 0]
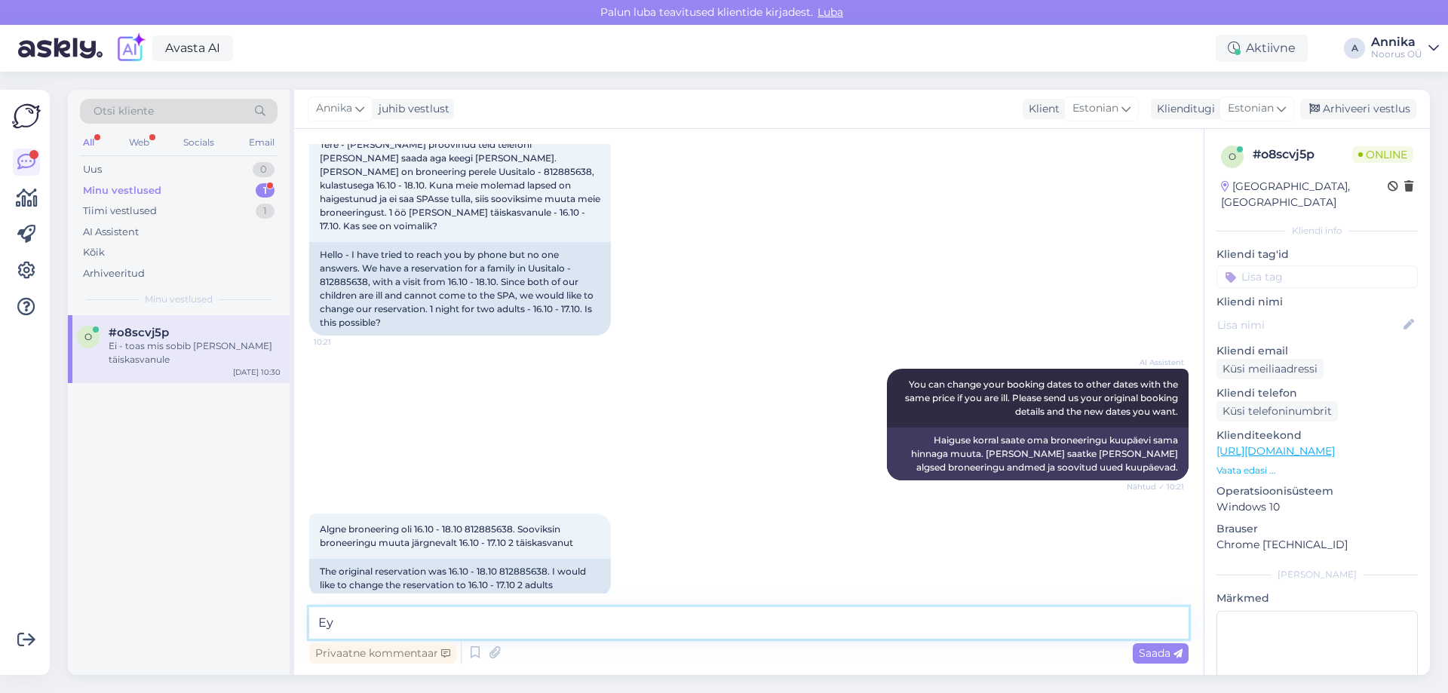
type textarea "[PERSON_NAME]"
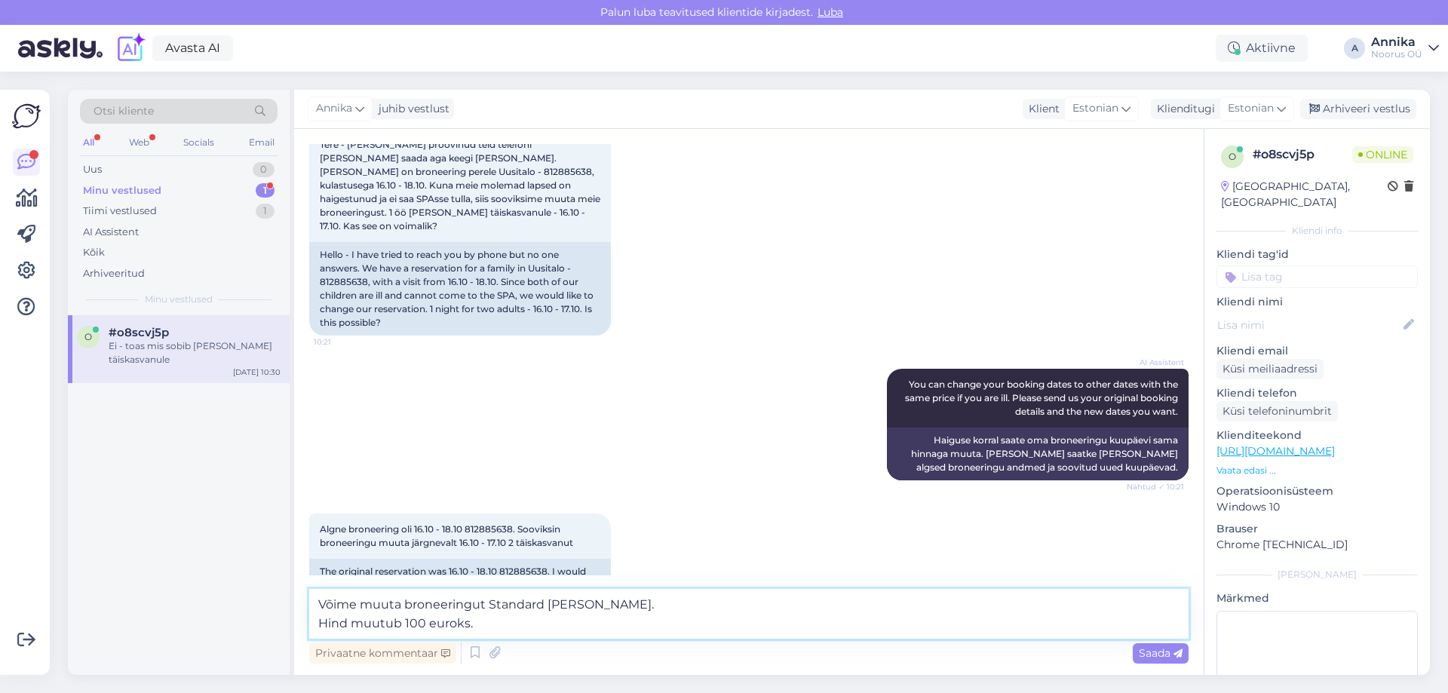
type textarea "Võime muuta broneeringut Standard [PERSON_NAME]. Hind muutub 100 euroks."
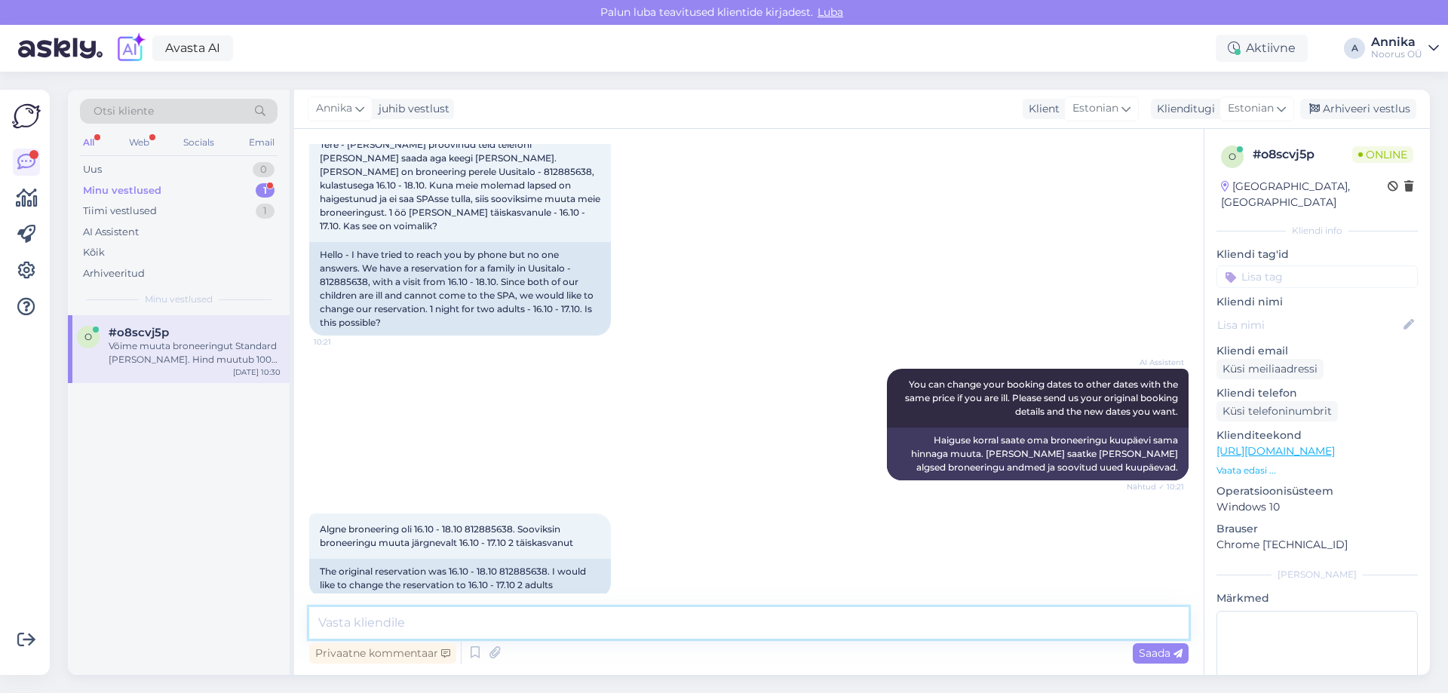
scroll to position [324, 0]
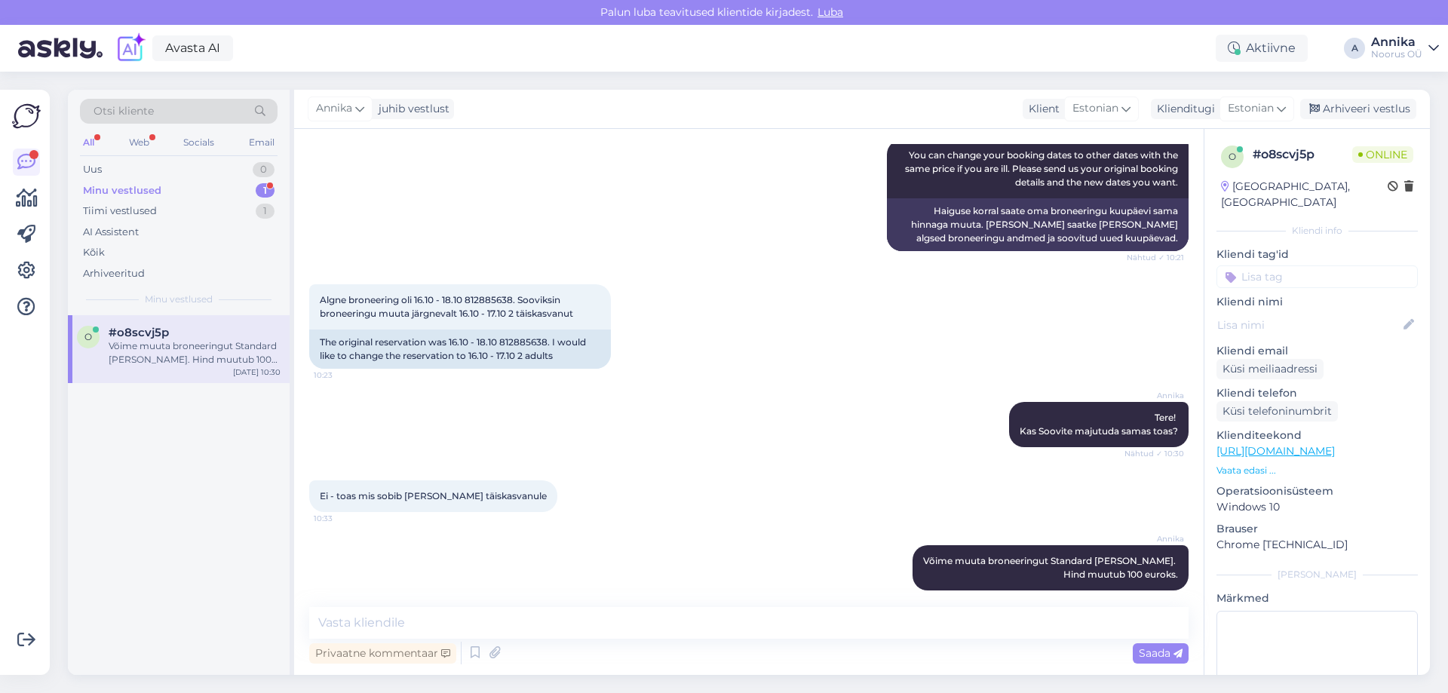
click at [648, 511] on div "Ei - toas mis sobib [PERSON_NAME] täiskasvanule 10:33" at bounding box center [748, 496] width 879 height 65
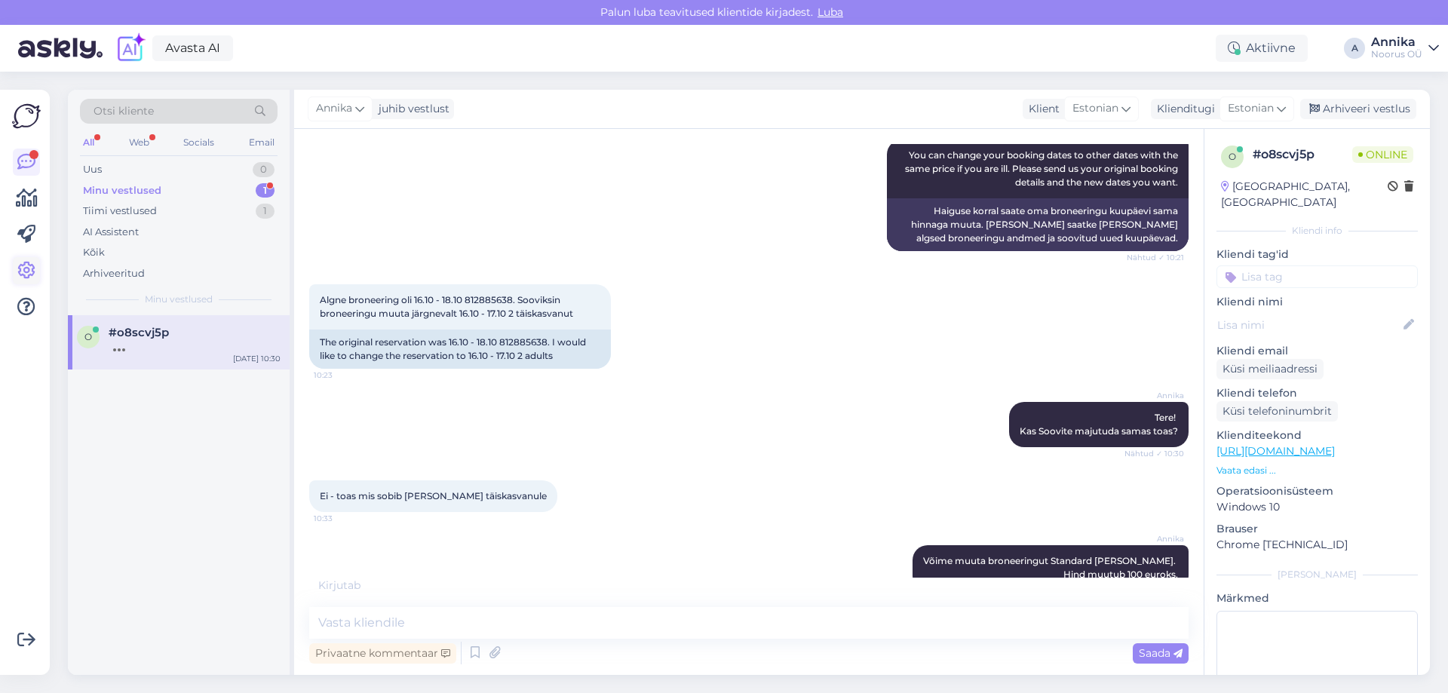
scroll to position [340, 0]
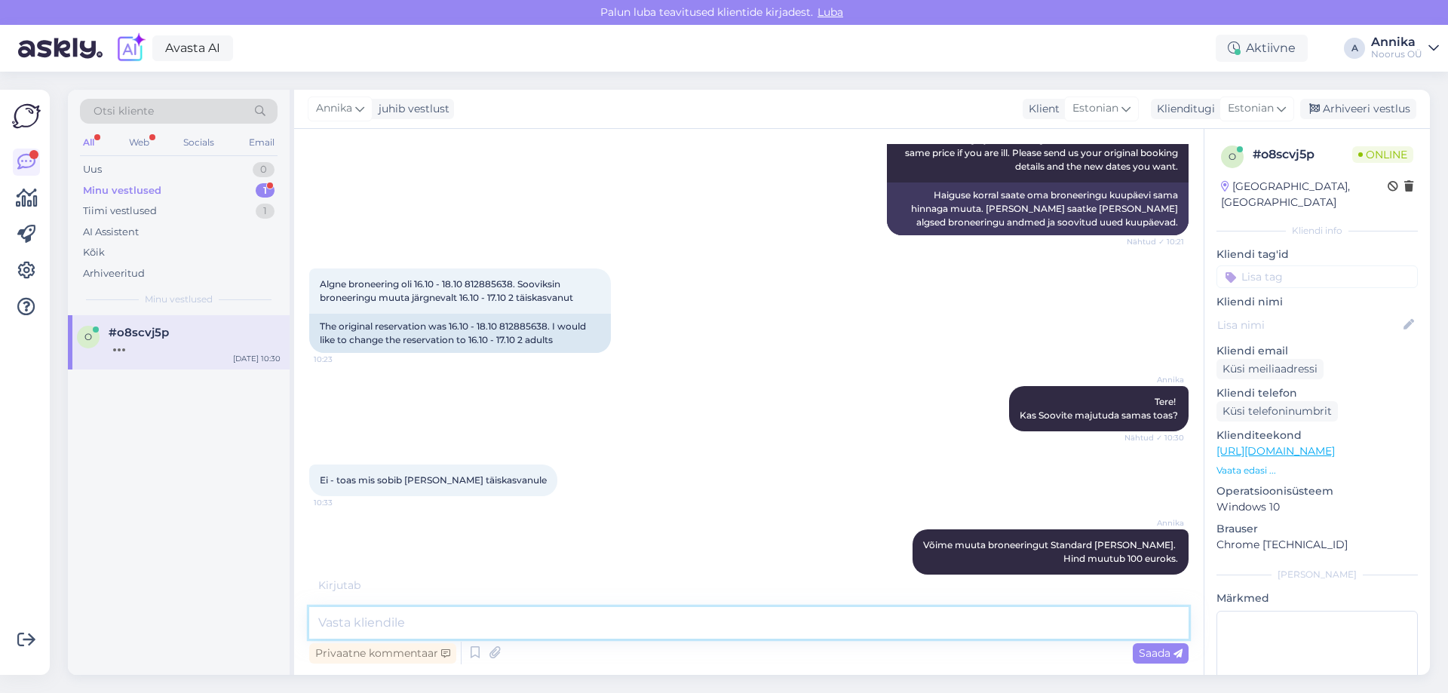
click at [481, 617] on textarea at bounding box center [748, 623] width 879 height 32
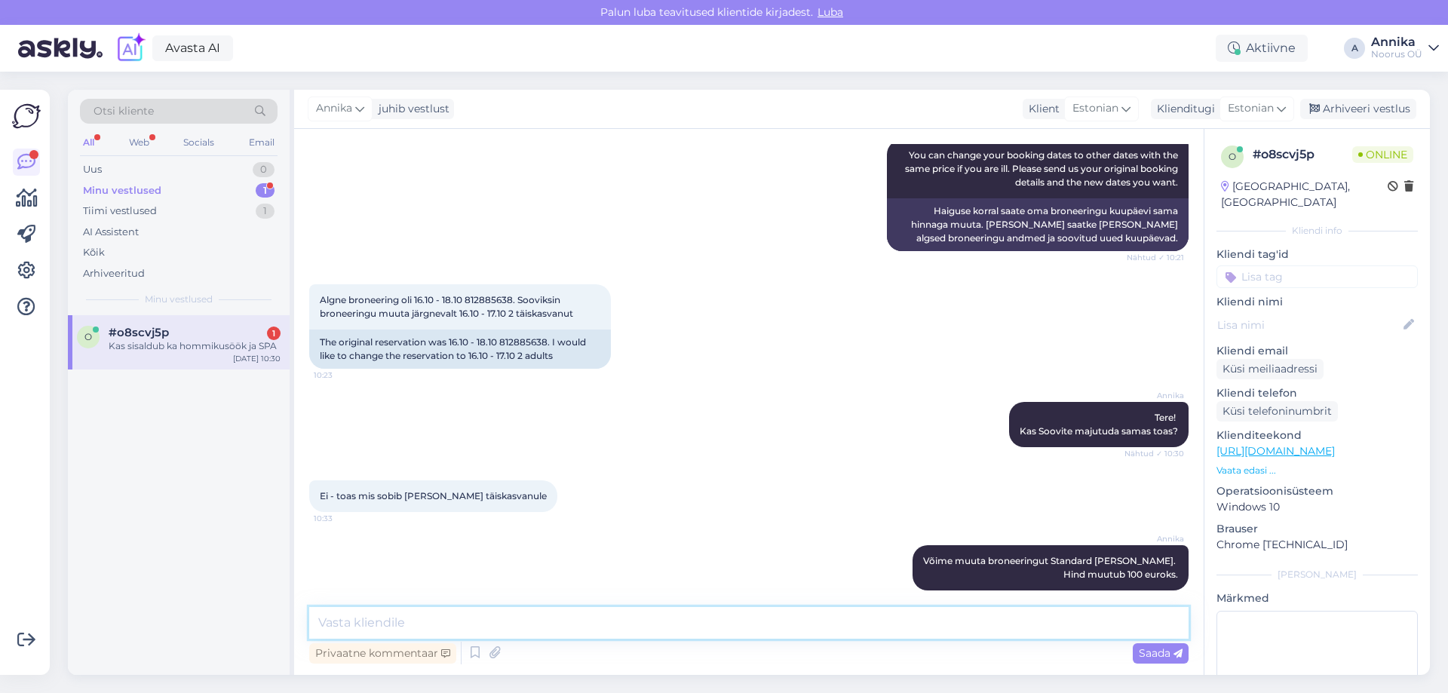
scroll to position [389, 0]
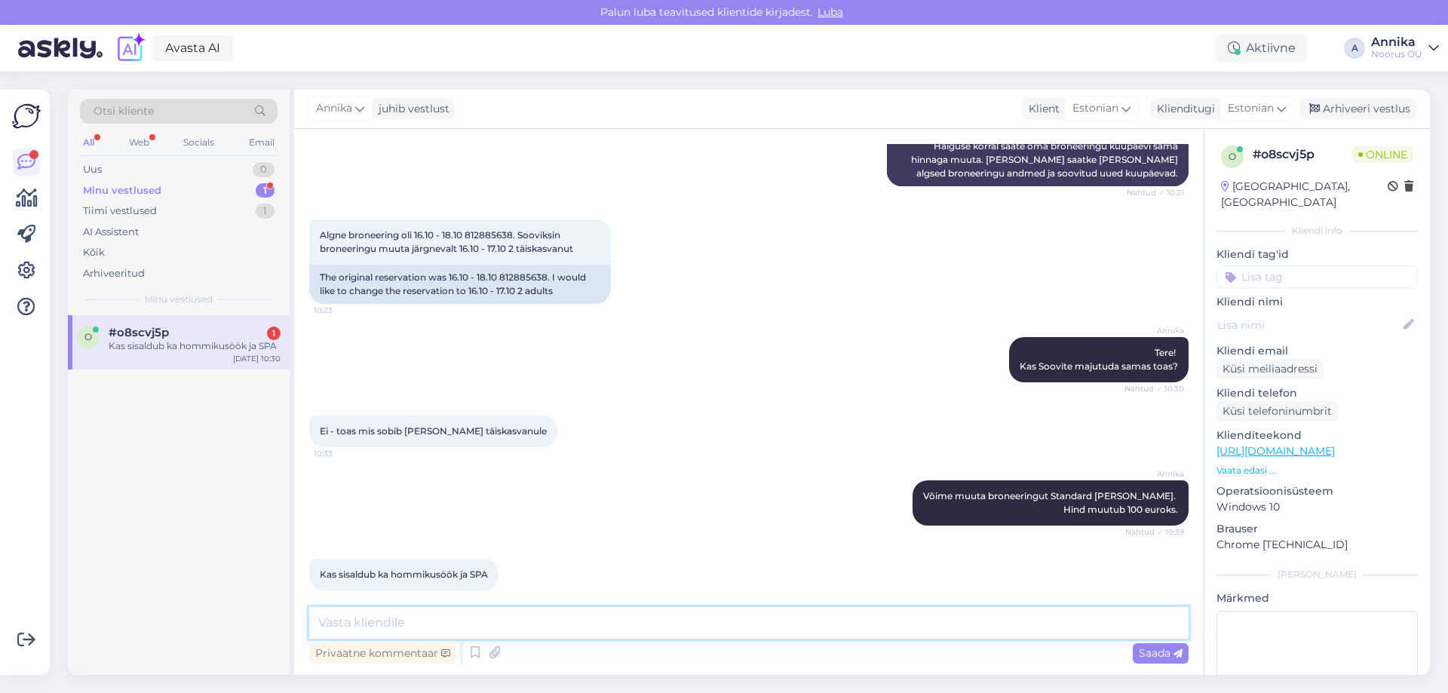
click at [401, 616] on textarea at bounding box center [748, 623] width 879 height 32
drag, startPoint x: 281, startPoint y: 612, endPoint x: 318, endPoint y: 616, distance: 37.2
click at [281, 612] on div "o #o8scvj5p Kas sisaldub ka hommikusöök ja SPA [DATE] 10:30" at bounding box center [179, 495] width 222 height 360
click at [383, 616] on textarea "Jah," at bounding box center [748, 623] width 879 height 32
drag, startPoint x: 732, startPoint y: 637, endPoint x: 559, endPoint y: 611, distance: 174.7
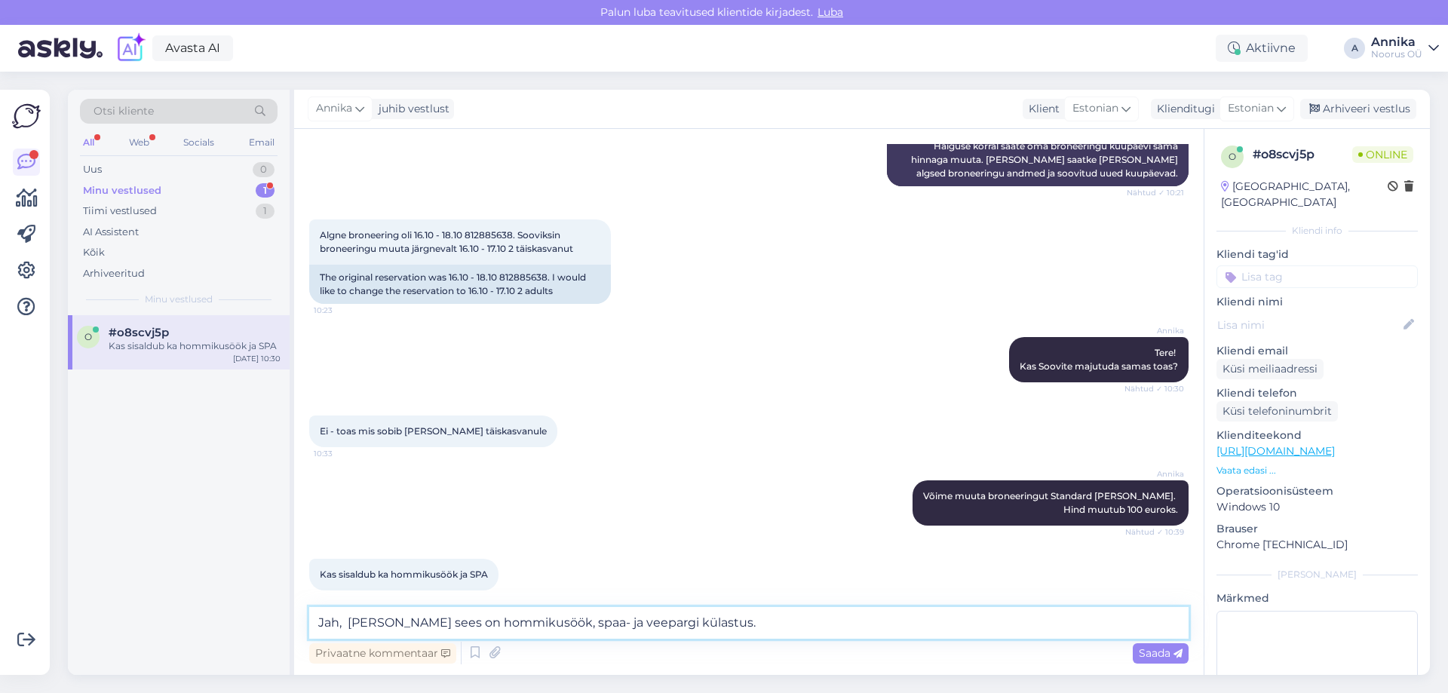
click at [557, 611] on textarea "Jah, [PERSON_NAME] sees on hommikusöök, spaa- ja veepargi külastus." at bounding box center [748, 623] width 879 height 32
type textarea "Jah, [PERSON_NAME] sees on hommikusöök, spaa külastus"
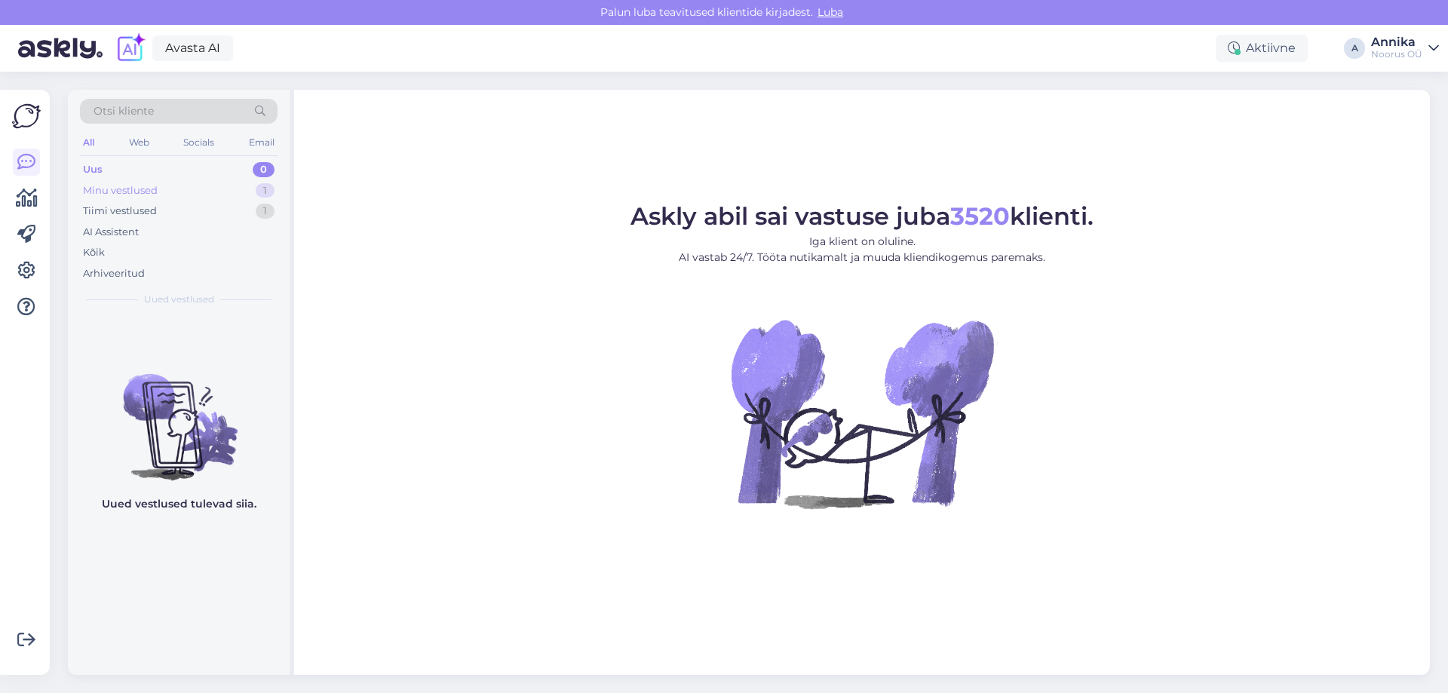
click at [171, 193] on div "Minu vestlused 1" at bounding box center [179, 190] width 198 height 21
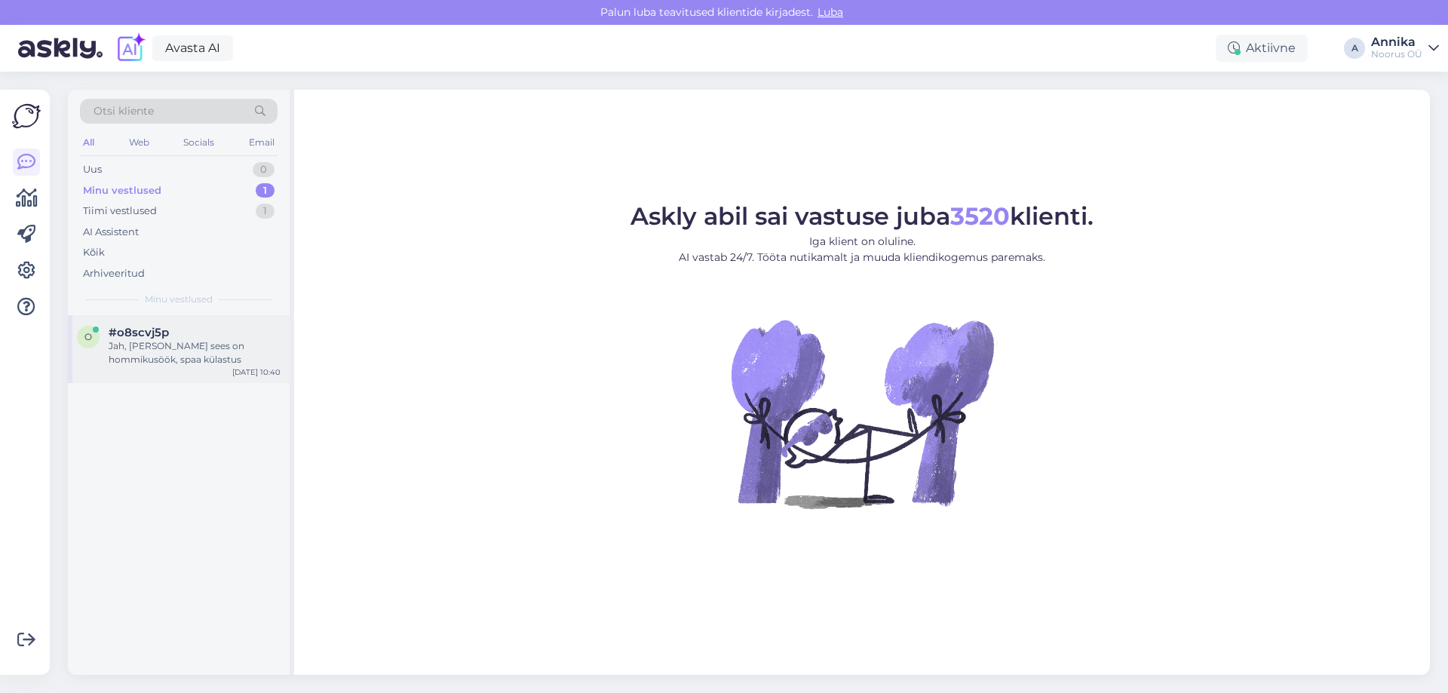
click at [164, 367] on div "o #o8scvj5p Jah, hinna sees on hommikusöök, spaa külastus Oct 14 10:40" at bounding box center [179, 349] width 222 height 68
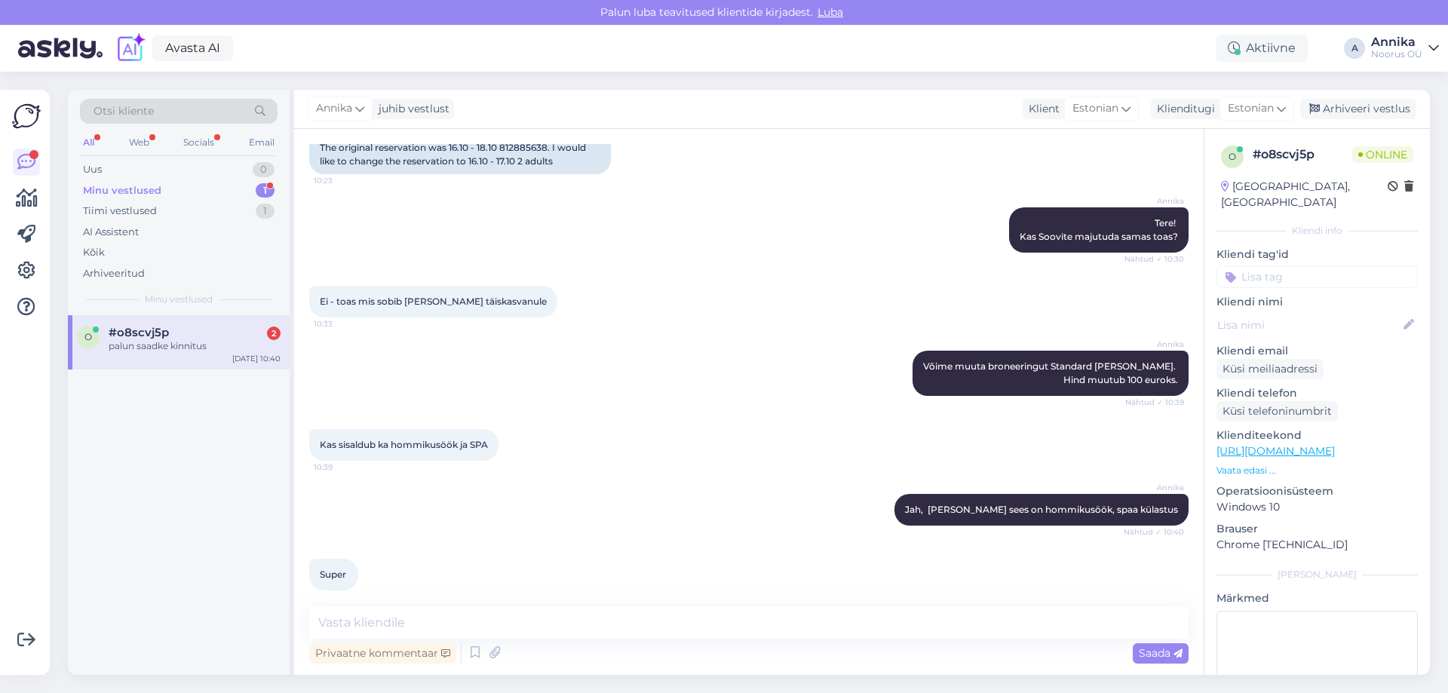
scroll to position [584, 0]
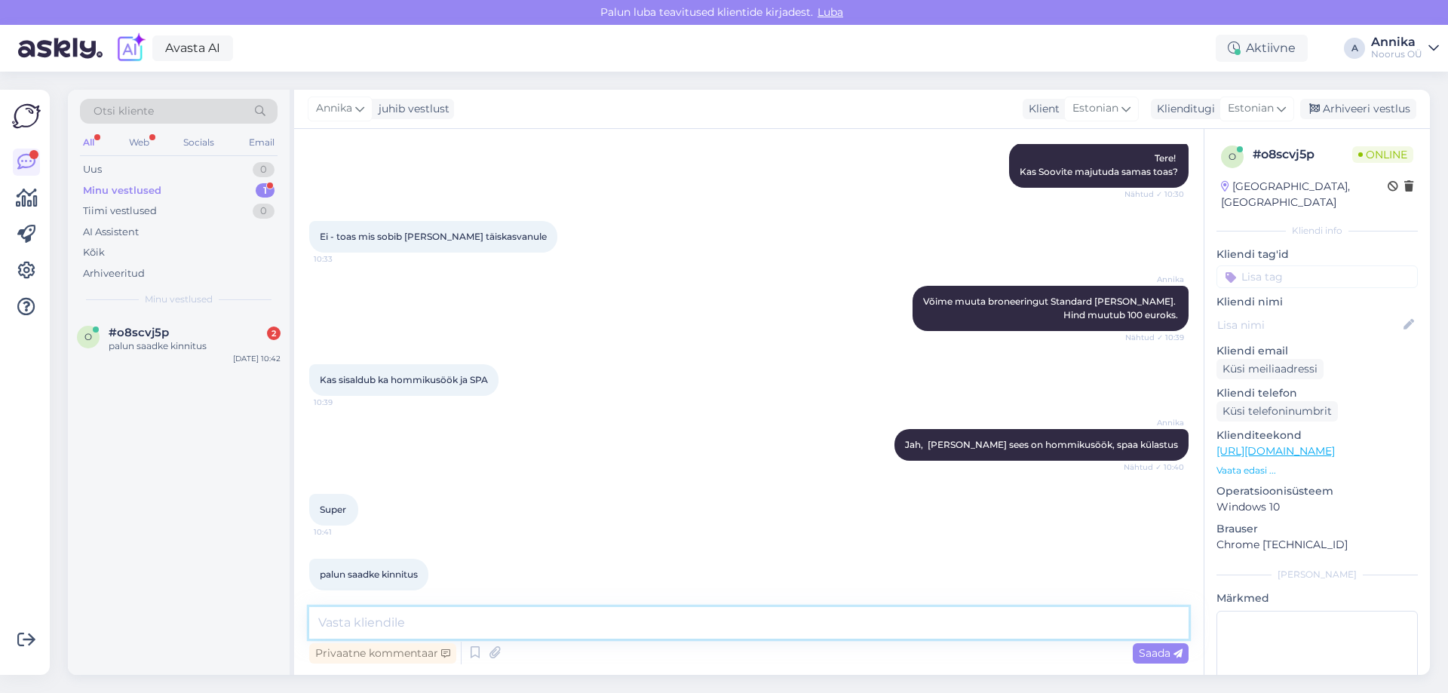
click at [471, 619] on textarea at bounding box center [748, 623] width 879 height 32
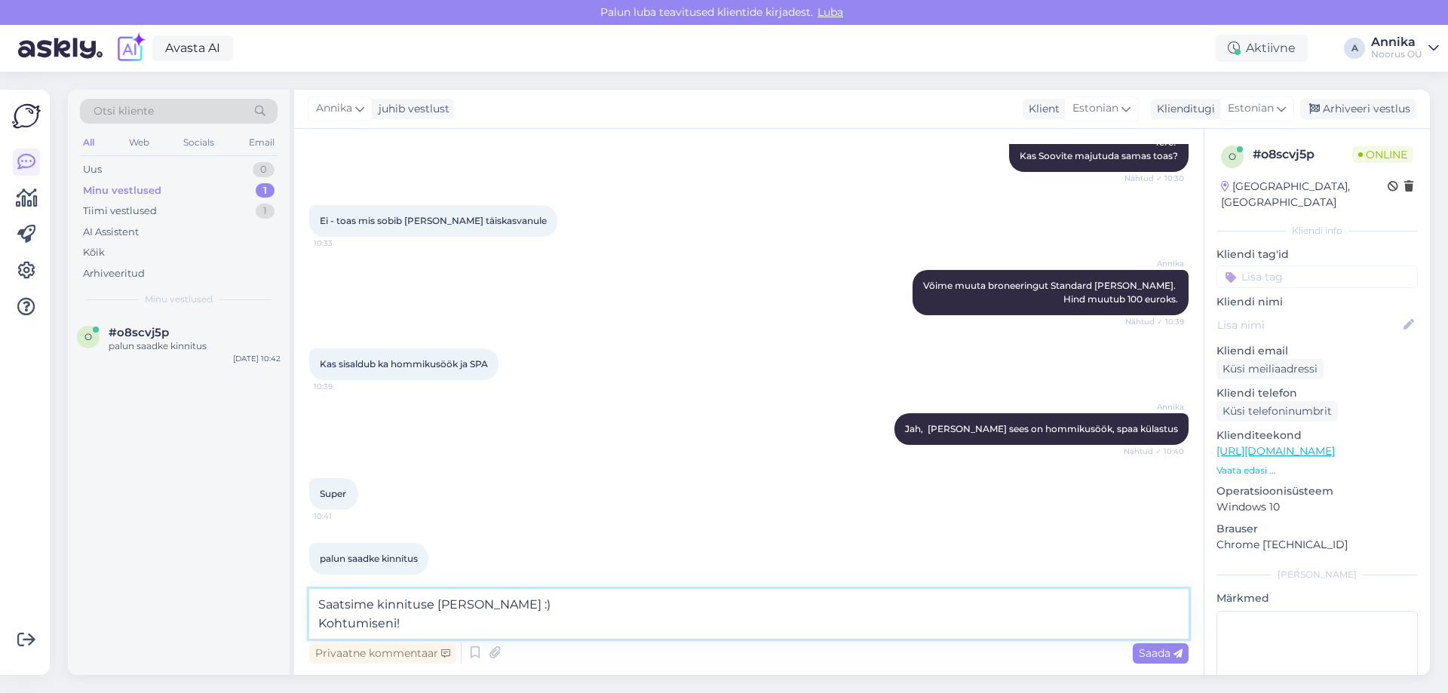
click at [314, 609] on textarea "Saatsime kinnituse meili peale :) Kohtumiseni!" at bounding box center [748, 614] width 879 height 50
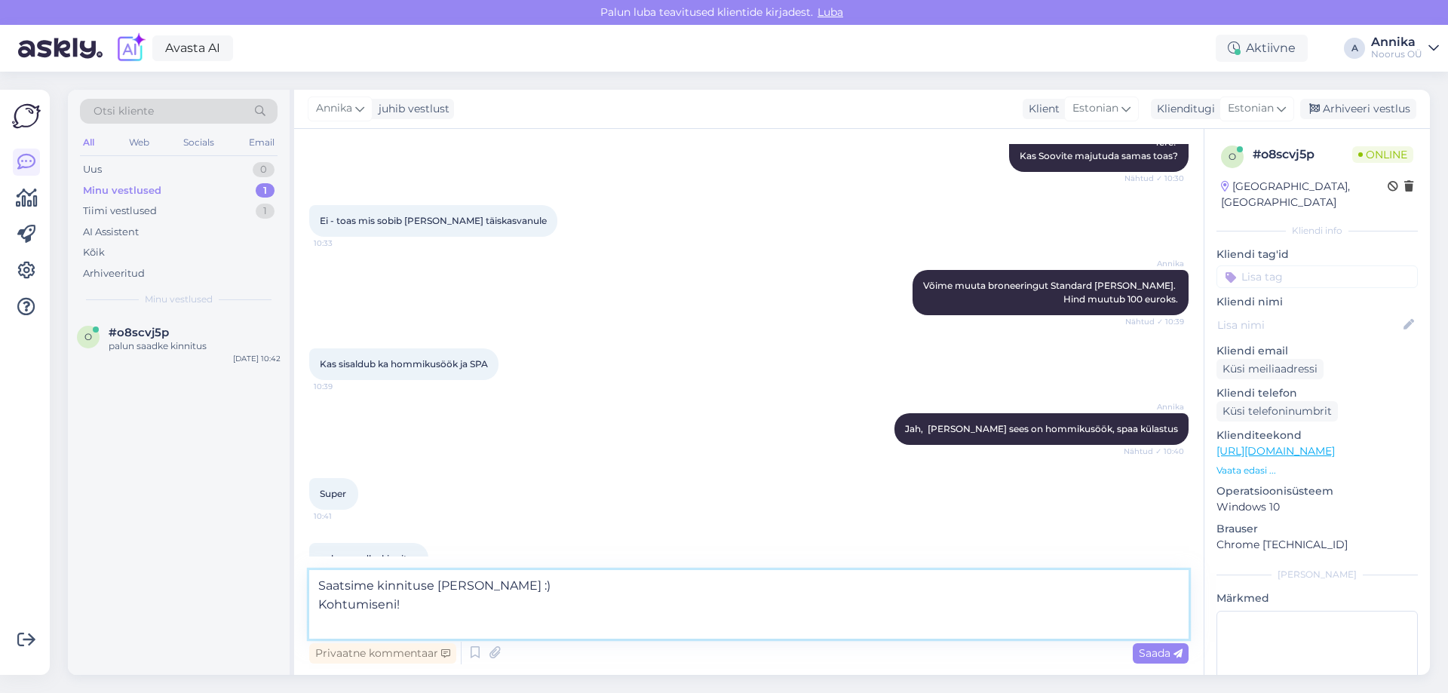
click at [324, 584] on textarea "Saatsime kinnituse meili peale :) Kohtumiseni!" at bounding box center [748, 604] width 879 height 69
click at [510, 606] on textarea "Vabandust! Hind muutub ikkago 95 euroks :) Saatsime kinnituse meili peale :) Ko…" at bounding box center [748, 604] width 879 height 69
click at [518, 606] on textarea "Vabandust! Hind muutub ikkago 95 euroks :) Saatsime kinnituse meili peale :) Ko…" at bounding box center [748, 604] width 879 height 69
type textarea "Vabandust! Hind muutub ikkago 95 euroks :) Saatsime kinnituse meili peale. Koht…"
click at [464, 626] on textarea "Vabandust! Hind muutub ikkago 95 euroks :) Saatsime kinnituse meili peale. Koht…" at bounding box center [748, 604] width 879 height 69
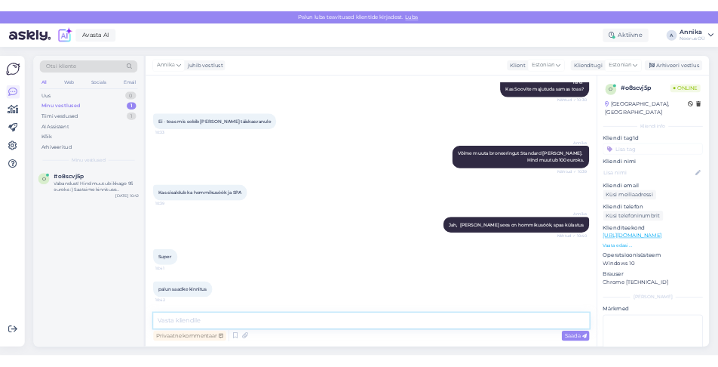
scroll to position [676, 0]
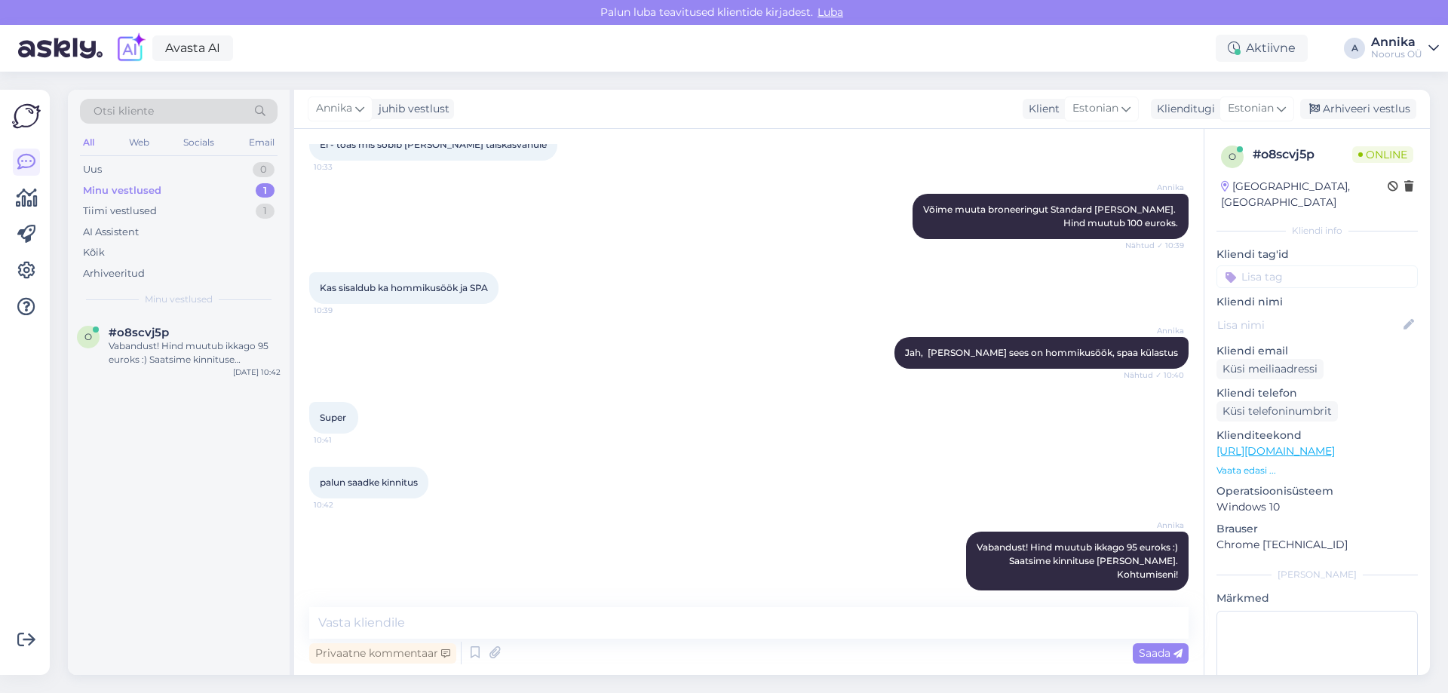
click at [750, 257] on div "Kas sisaldub ka hommikusöök ja SPA 10:39" at bounding box center [748, 288] width 879 height 65
drag, startPoint x: 1118, startPoint y: 536, endPoint x: 1109, endPoint y: 535, distance: 9.8
click at [1109, 542] on span "Vabandust! Hind muutub ikkago 95 euroks :) Saatsime kinnituse meili peale. Koht…" at bounding box center [1077, 561] width 201 height 38
drag, startPoint x: 641, startPoint y: 493, endPoint x: 1072, endPoint y: 295, distance: 474.8
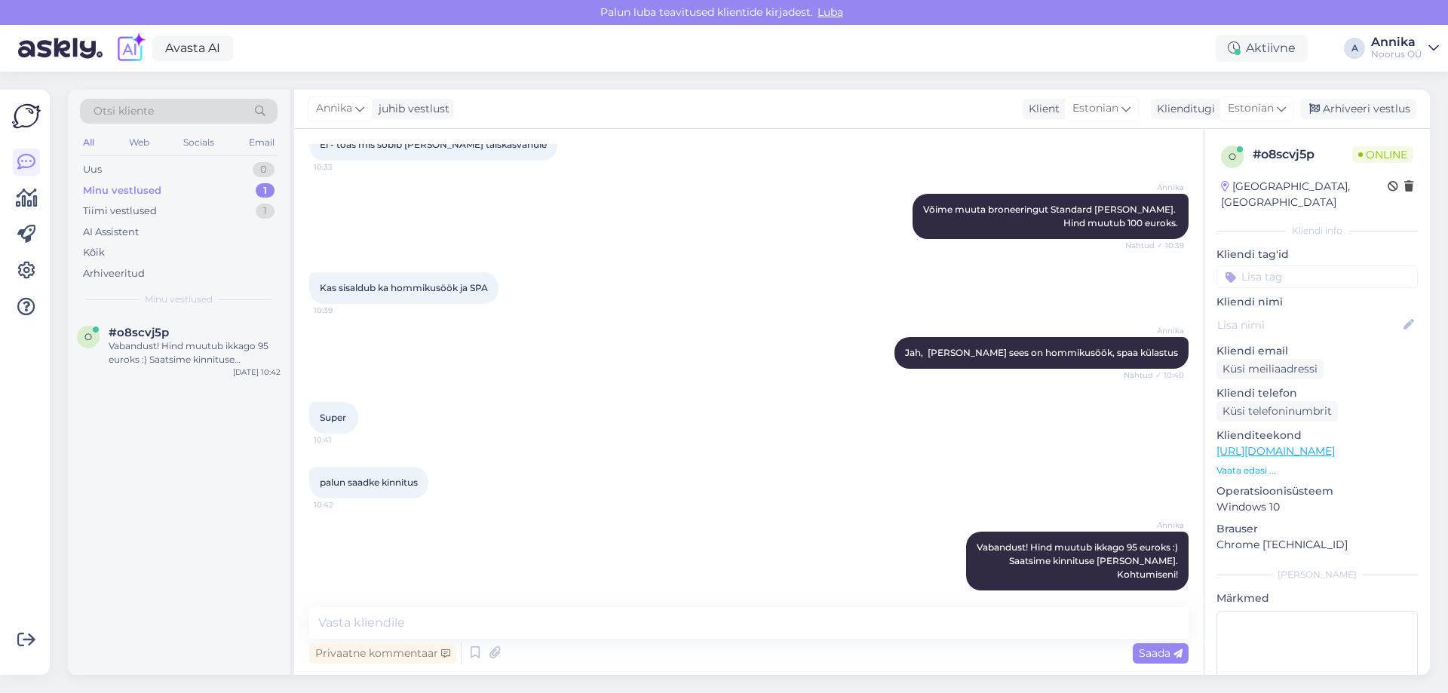
click at [652, 483] on div "palun saadke kinnitus 10:42" at bounding box center [748, 482] width 879 height 65
click at [775, 430] on div "Super 10:41" at bounding box center [748, 417] width 879 height 65
drag, startPoint x: 655, startPoint y: 247, endPoint x: 486, endPoint y: 213, distance: 173.1
click at [650, 235] on div "Vestlus algas Oct 14 2025 Tere - olen proovinud teid telefoni teel kätte saada …" at bounding box center [755, 368] width 893 height 449
click at [169, 216] on div "Tiimi vestlused 1" at bounding box center [179, 211] width 198 height 21
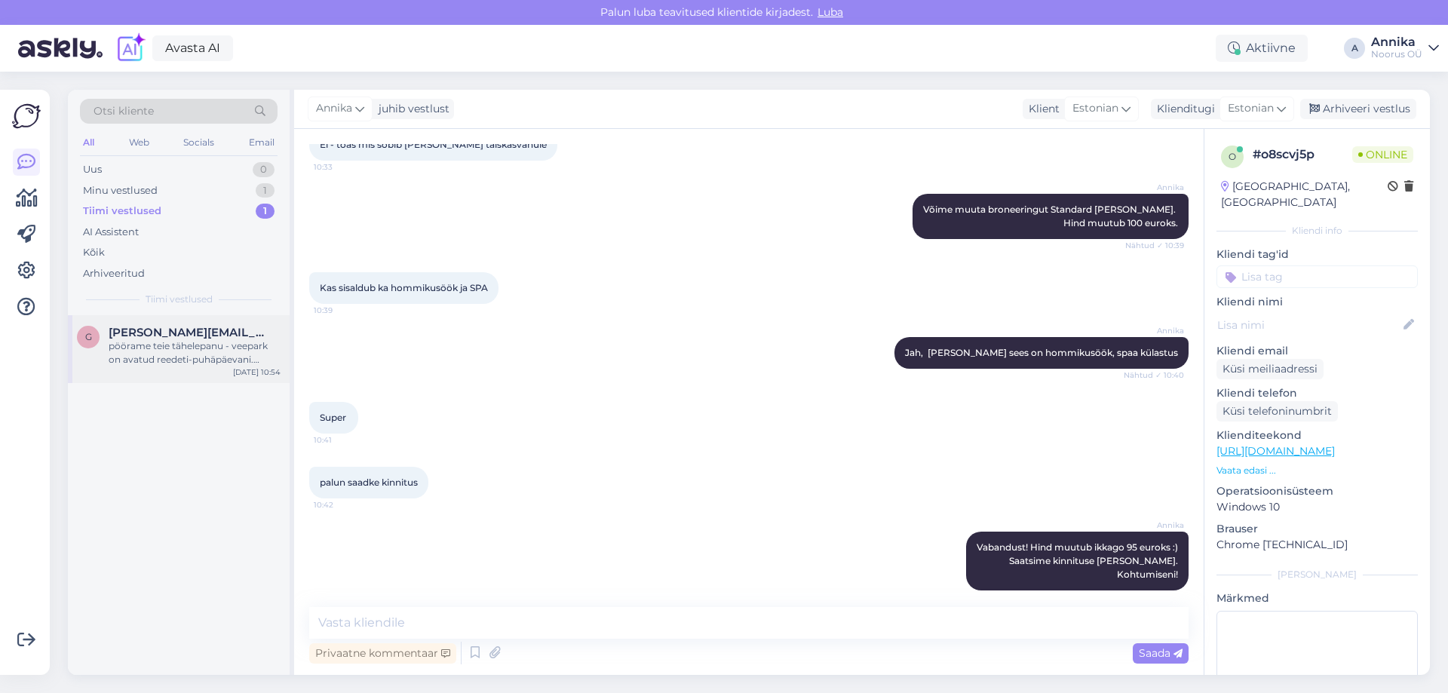
click at [211, 369] on div "g gerda.sankovski@gmail.com pöörame teie tähelepanu - veepark on avatud reedeti…" at bounding box center [179, 349] width 222 height 68
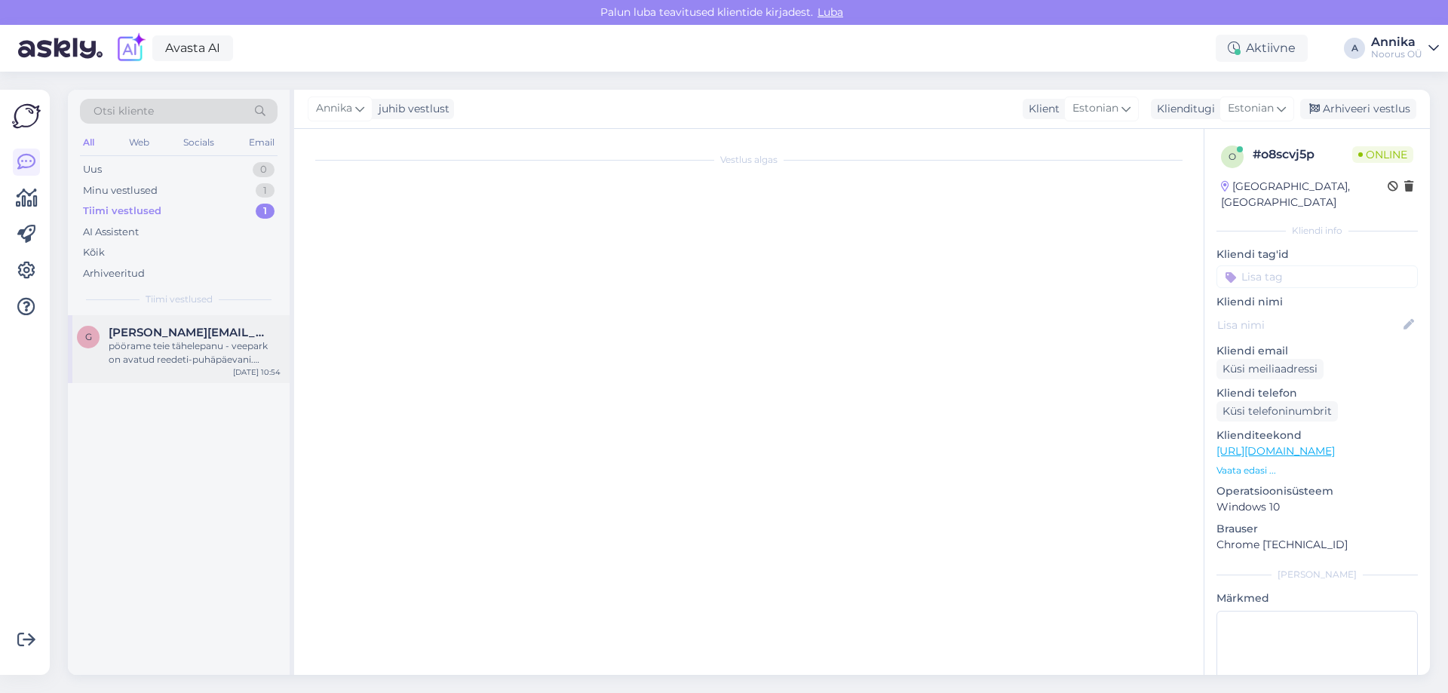
scroll to position [275, 0]
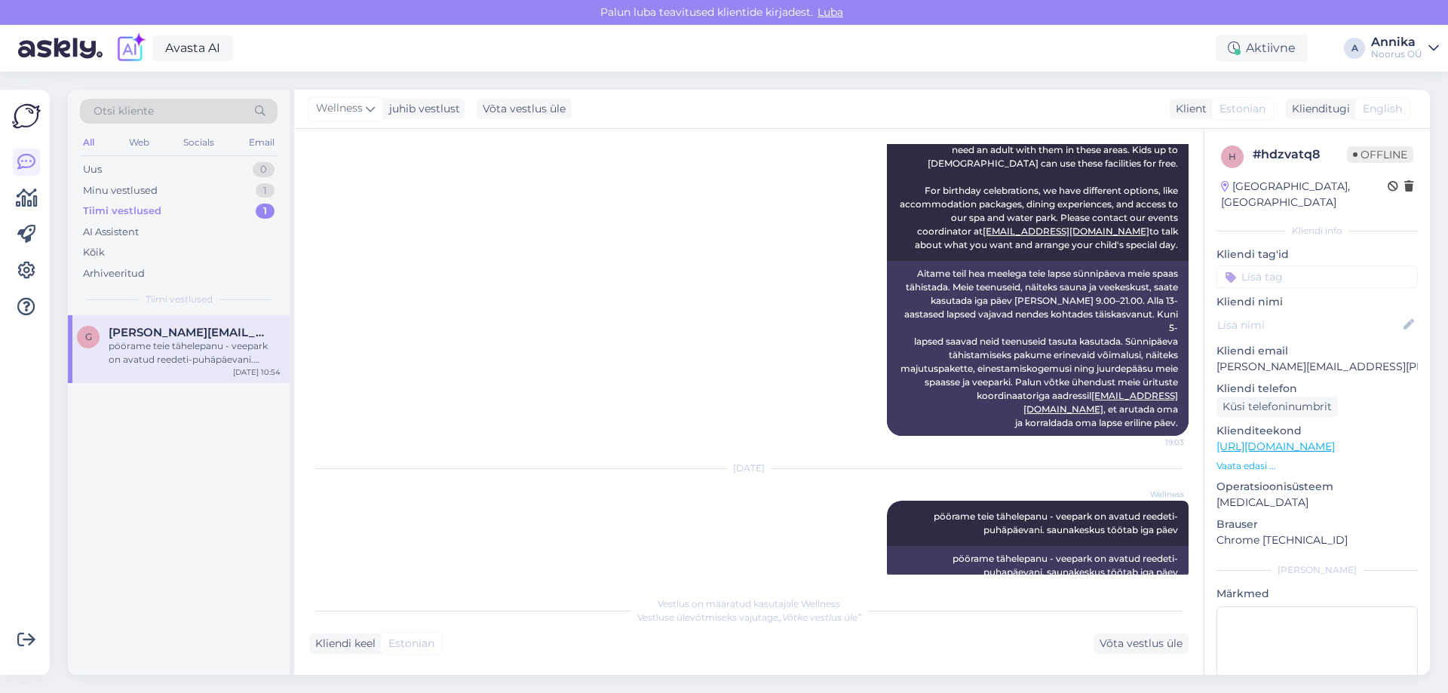
drag, startPoint x: 1137, startPoint y: 639, endPoint x: 1175, endPoint y: 595, distance: 57.8
click at [1150, 624] on div "Vestlus on määratud kasutajale Wellness Vestluse ülevõtmiseks vajutage „Võtke v…" at bounding box center [748, 621] width 879 height 66
click at [1152, 651] on div "Võta vestlus üle" at bounding box center [1141, 644] width 95 height 20
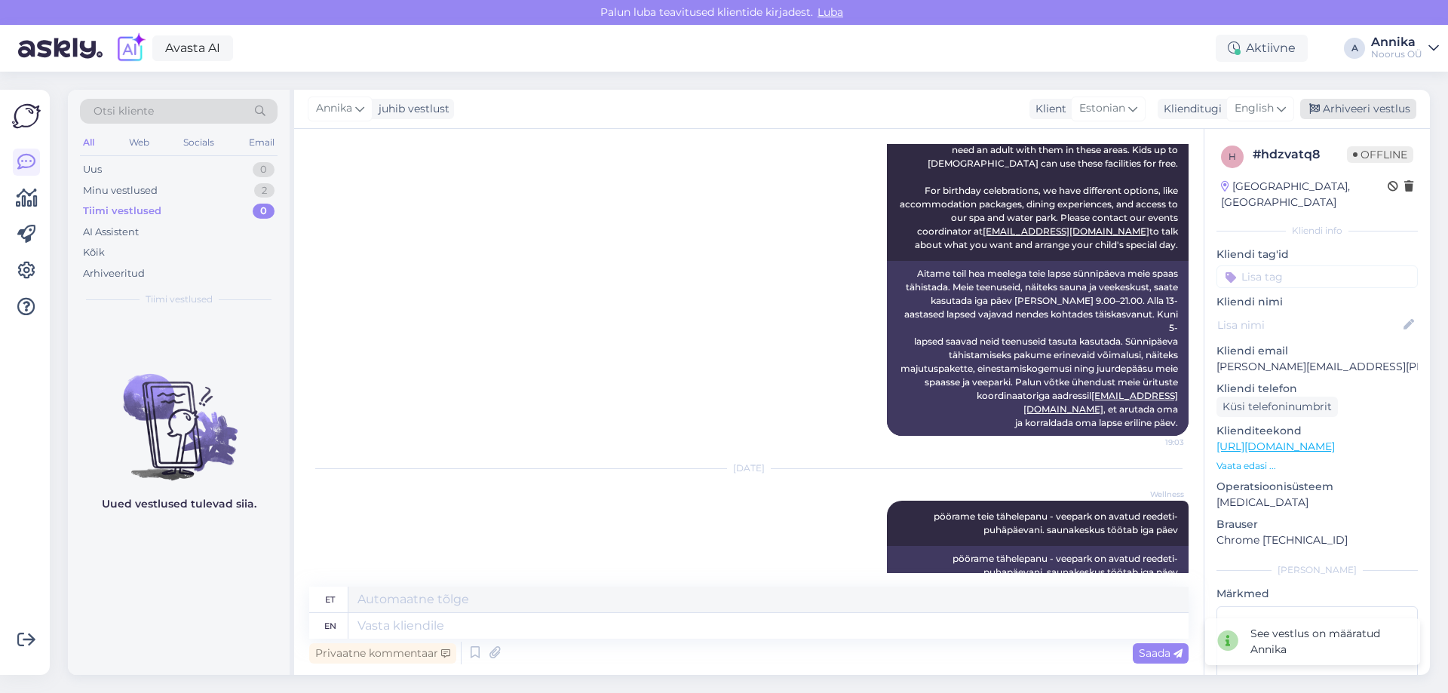
click at [1375, 116] on div "Arhiveeri vestlus" at bounding box center [1358, 109] width 116 height 20
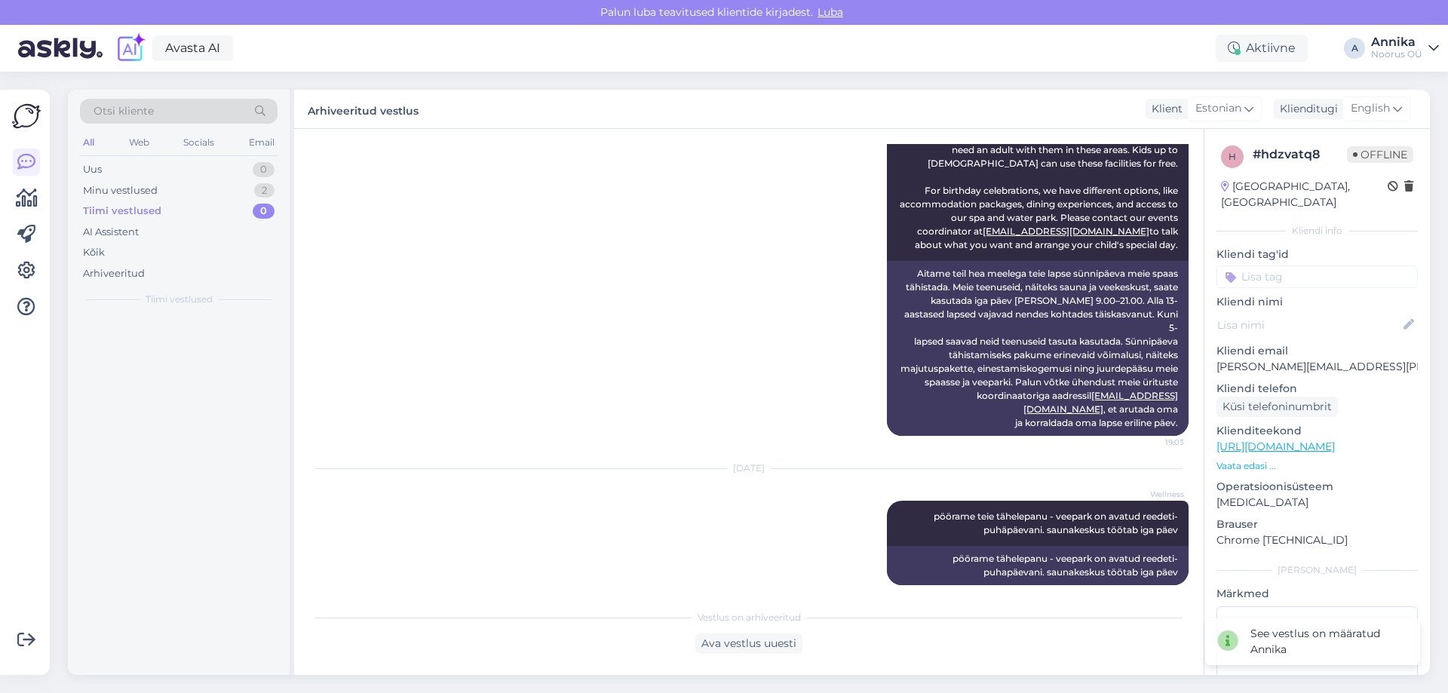
scroll to position [262, 0]
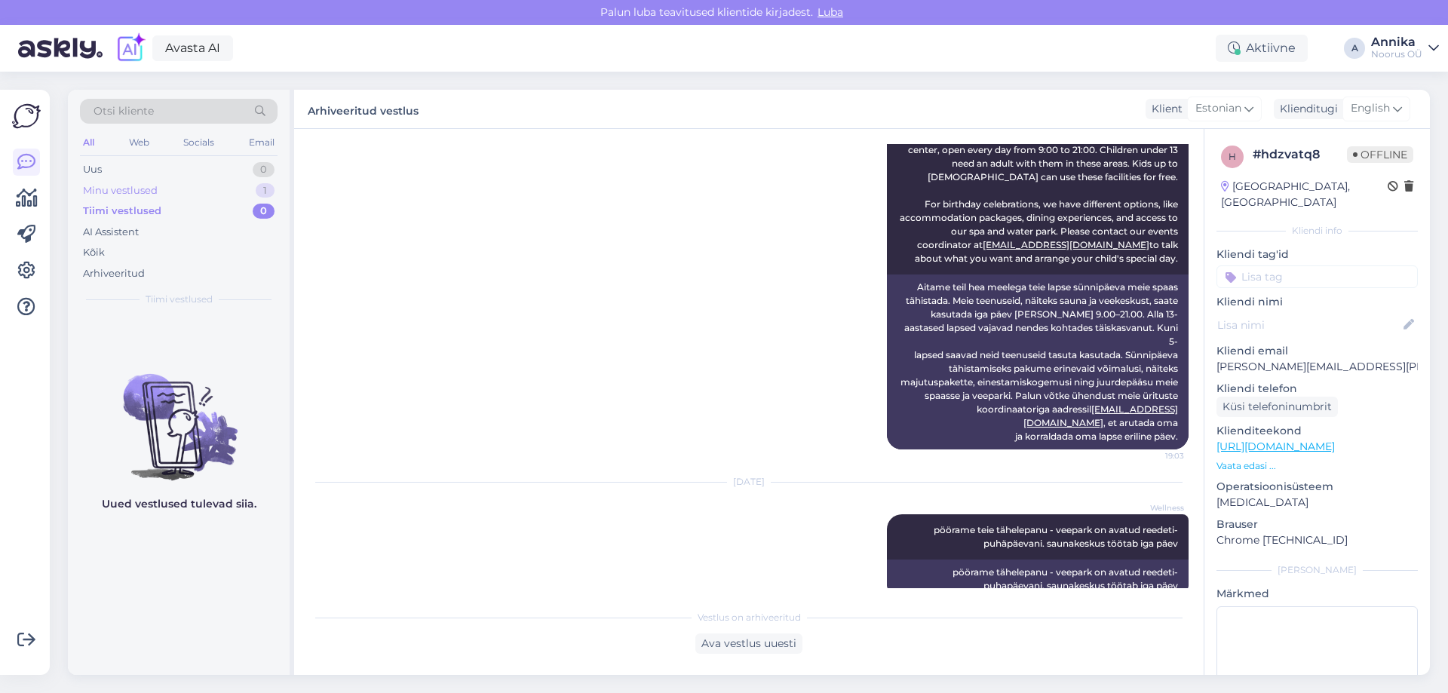
click at [229, 199] on div "Minu vestlused 1" at bounding box center [179, 190] width 198 height 21
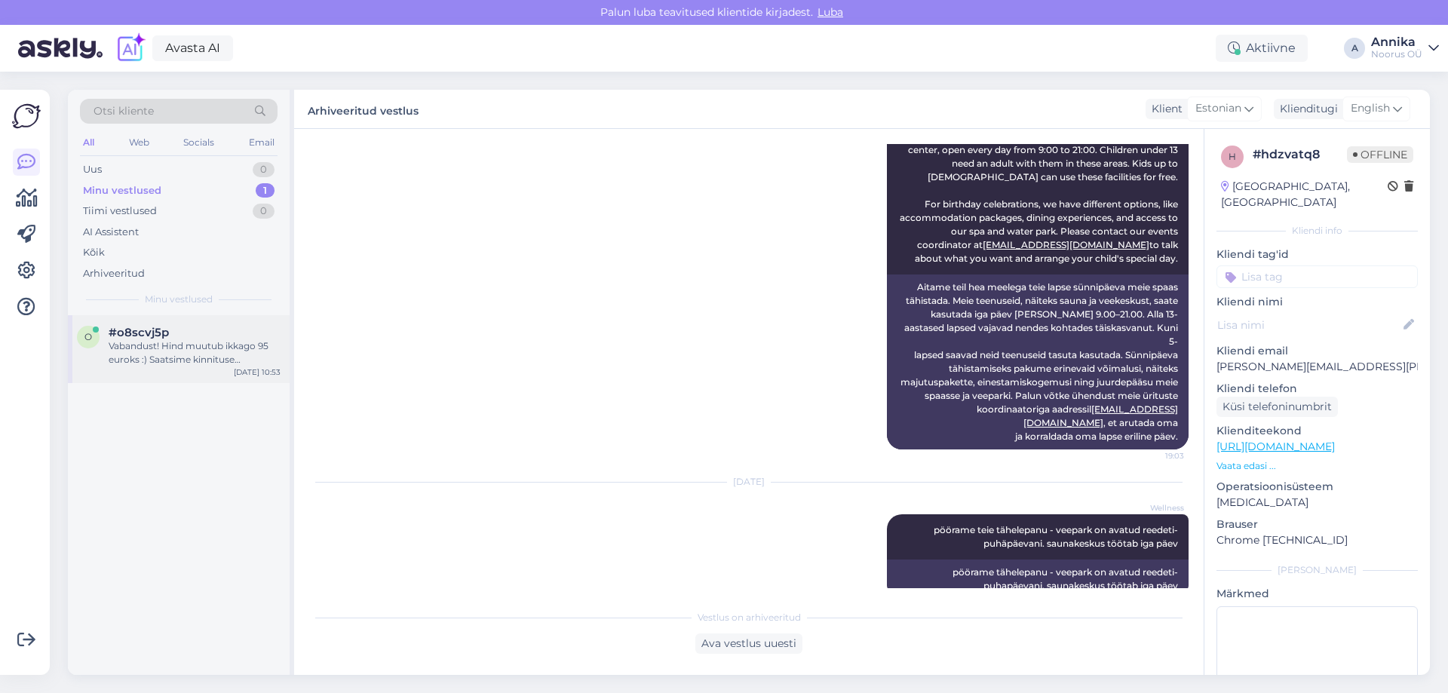
click at [188, 366] on div "Vabandust! Hind muutub ikkago 95 euroks :) Saatsime kinnituse meili peale. Koht…" at bounding box center [195, 352] width 172 height 27
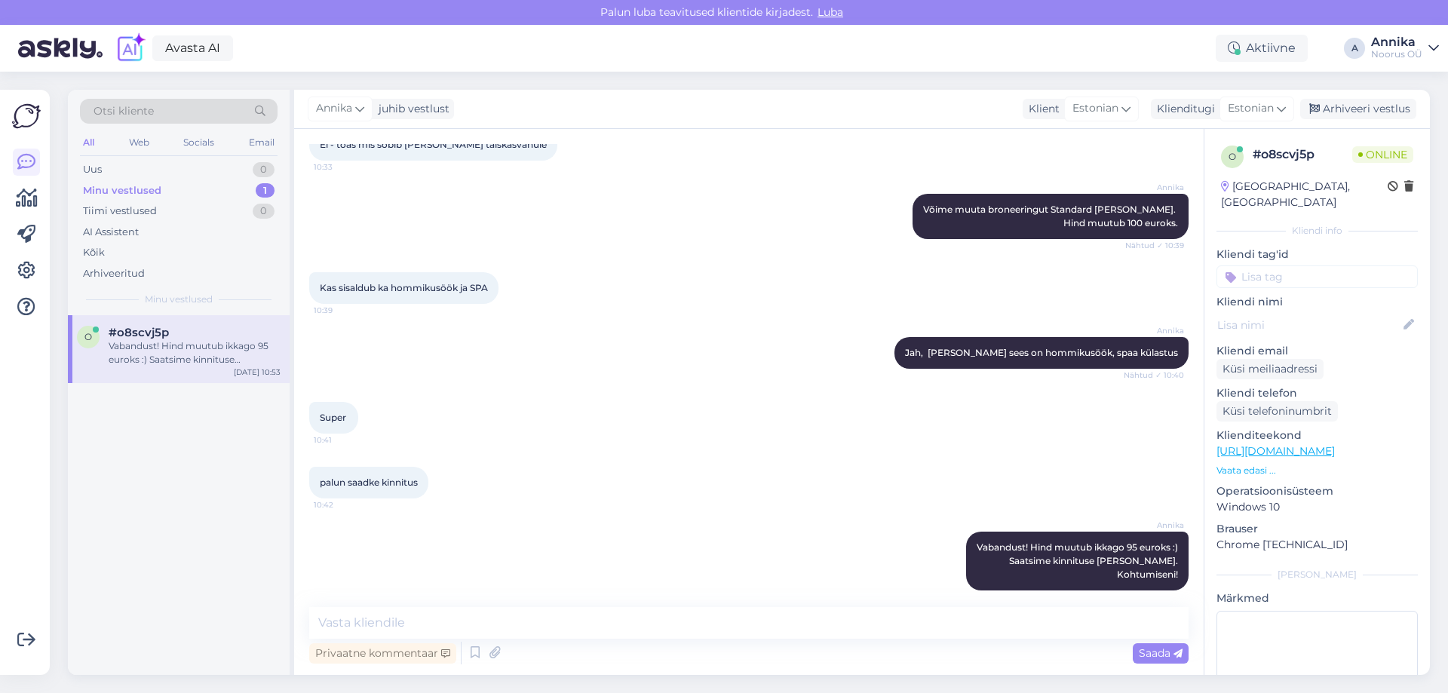
click at [569, 385] on div "Super 10:41" at bounding box center [748, 417] width 879 height 65
click at [1388, 99] on div "Arhiveeri vestlus" at bounding box center [1358, 109] width 116 height 20
